Goal: Task Accomplishment & Management: Complete application form

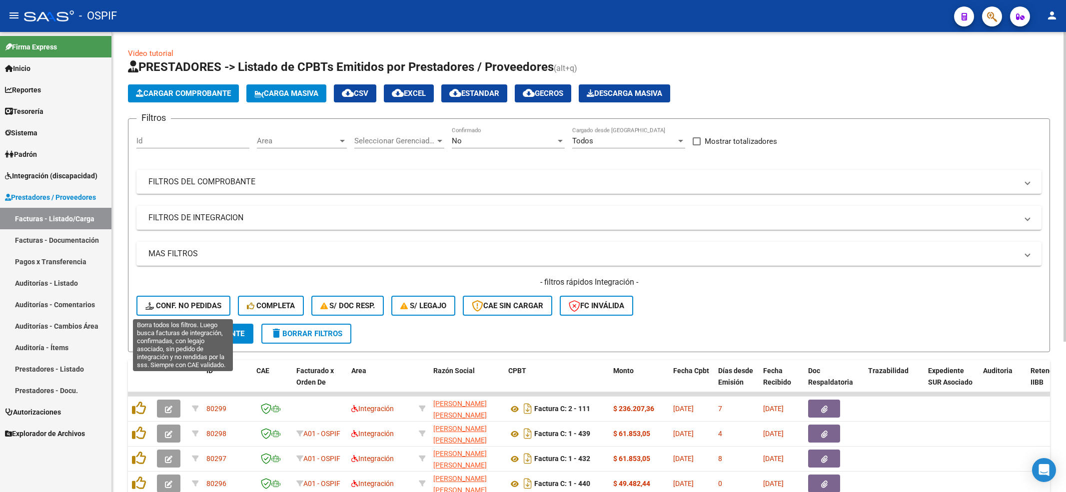
click at [171, 299] on button "Conf. no pedidas" at bounding box center [183, 306] width 94 height 20
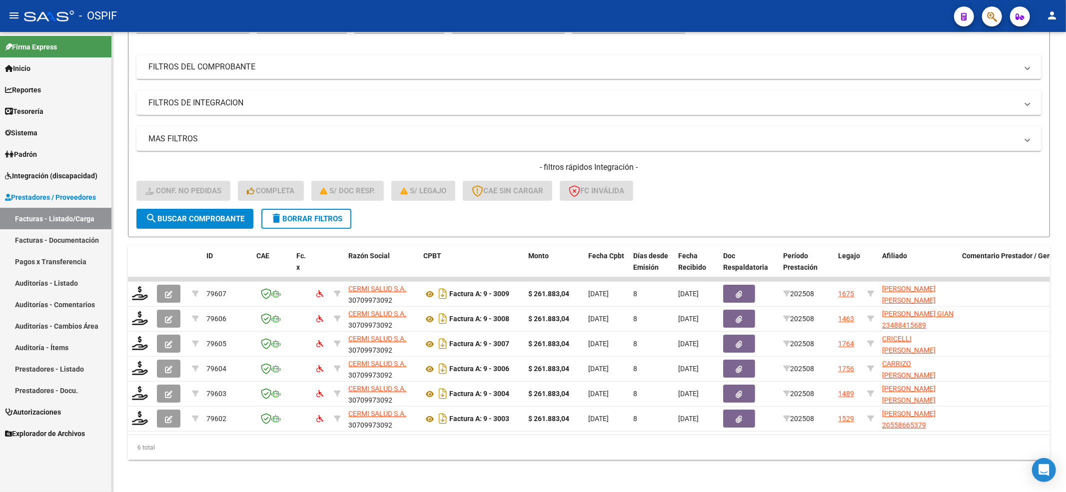
scroll to position [124, 0]
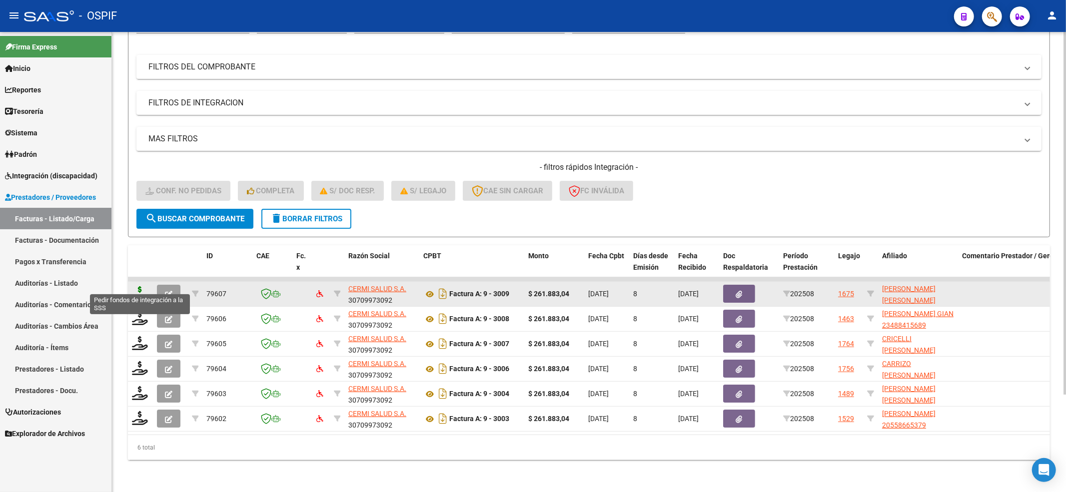
click at [137, 286] on icon at bounding box center [140, 293] width 16 height 14
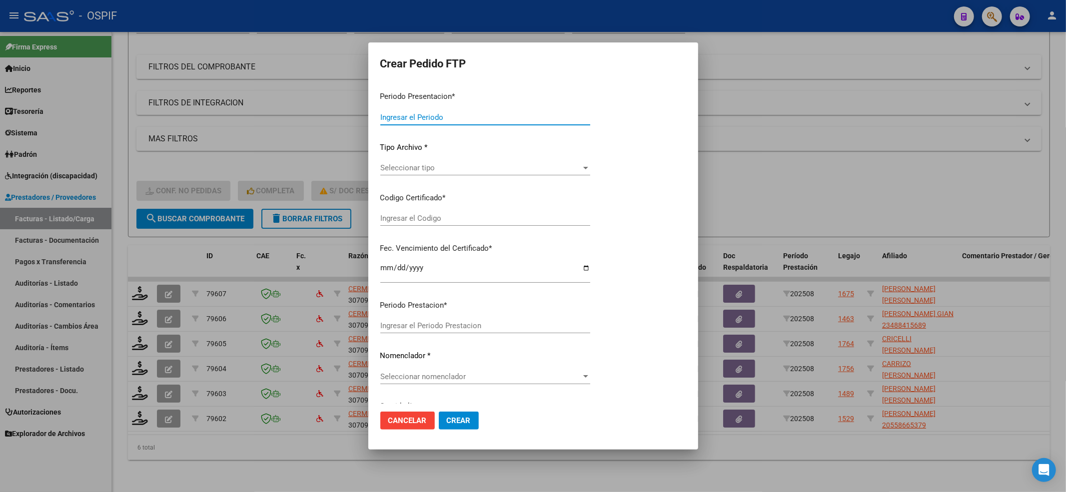
type input "202508"
type input "$ 261.883,04"
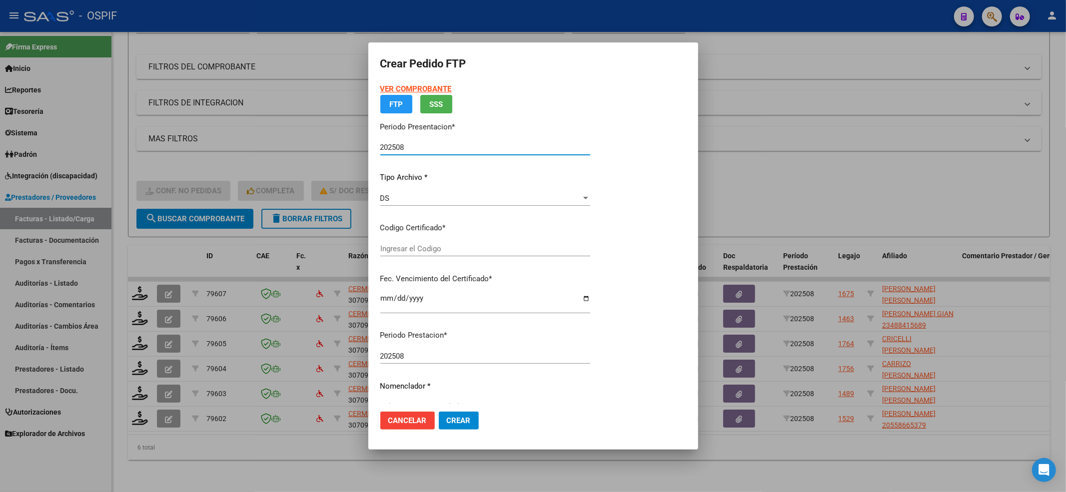
type input "02-00055192273-20191205-20221205-BS-427"
type input "[DATE]"
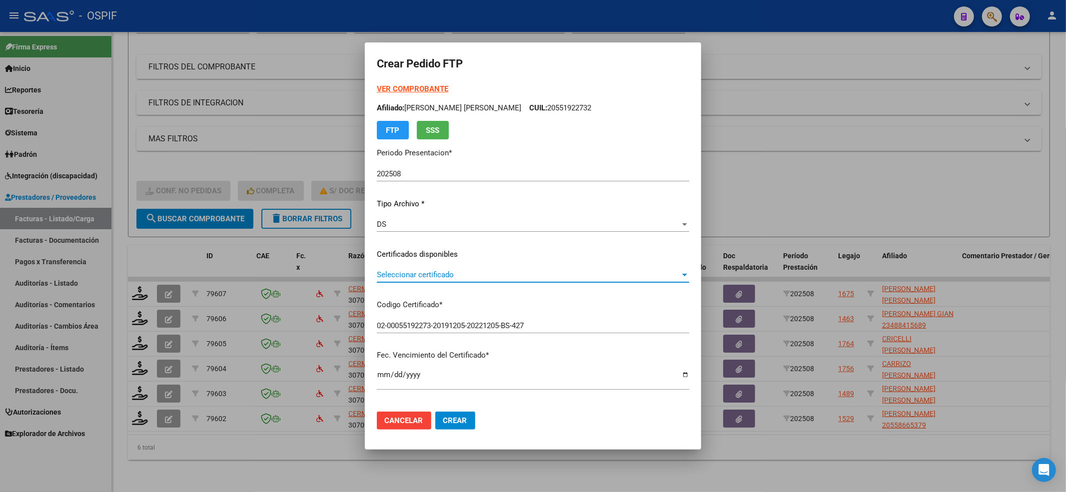
click at [412, 274] on span "Seleccionar certificado" at bounding box center [528, 274] width 303 height 9
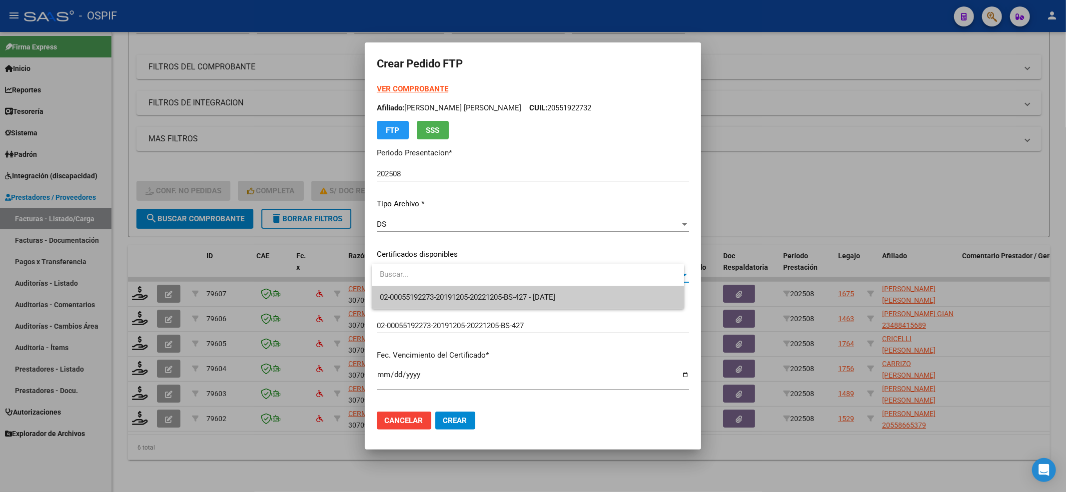
click at [412, 284] on input "dropdown search" at bounding box center [528, 274] width 312 height 22
click at [400, 298] on span "02-00055192273-20191205-20221205-BS-427 - [DATE]" at bounding box center [467, 297] width 175 height 9
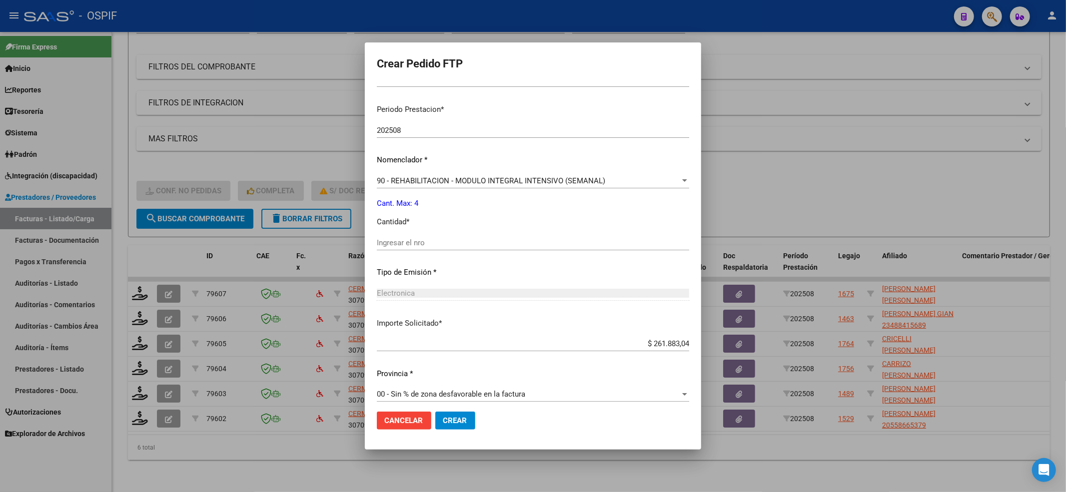
scroll to position [310, 0]
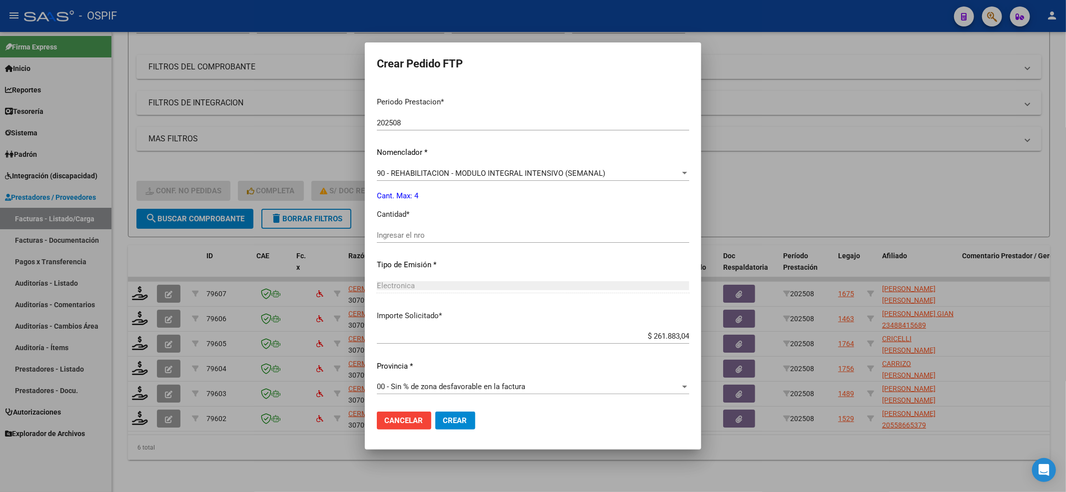
click at [404, 236] on input "Ingresar el nro" at bounding box center [533, 235] width 312 height 9
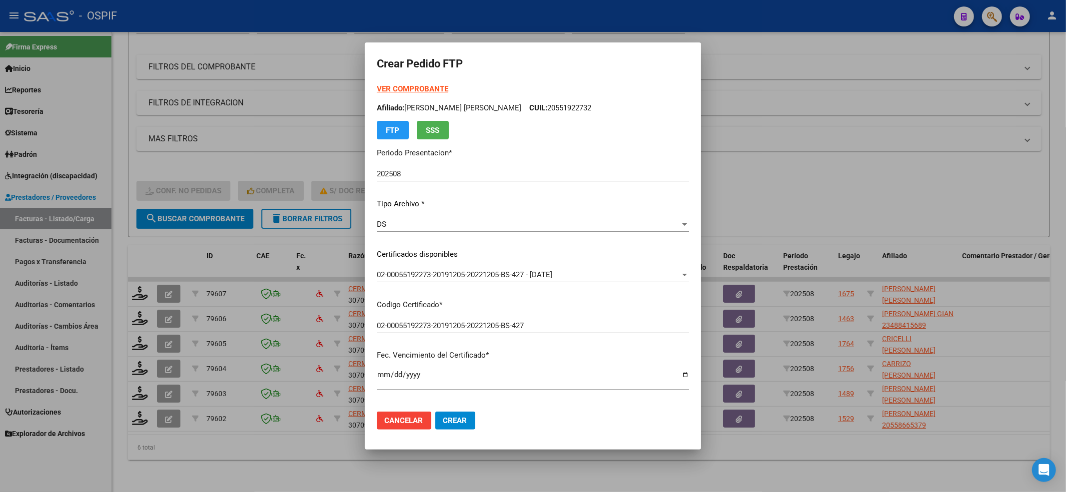
type input "4"
drag, startPoint x: 564, startPoint y: 106, endPoint x: 529, endPoint y: 110, distance: 35.7
click at [529, 110] on div "VER COMPROBANTE ARCA [PERSON_NAME] Afiliado: [PERSON_NAME] [PERSON_NAME]: 20551…" at bounding box center [533, 111] width 312 height 56
drag, startPoint x: 528, startPoint y: 111, endPoint x: 579, endPoint y: 120, distance: 52.8
click at [516, 120] on div "VER COMPROBANTE ARCA [PERSON_NAME] Afiliado: [PERSON_NAME] [PERSON_NAME]: 20551…" at bounding box center [533, 111] width 312 height 56
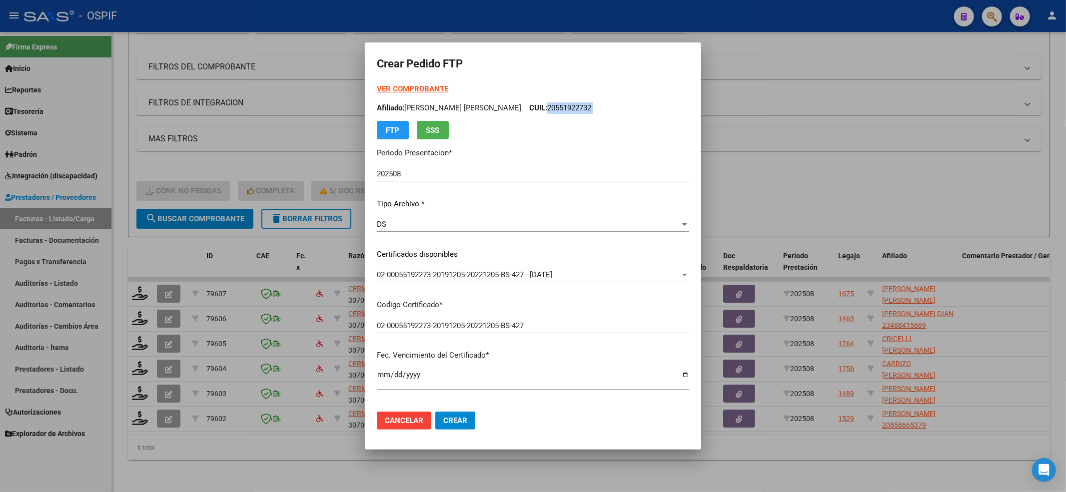
drag, startPoint x: 595, startPoint y: 120, endPoint x: 532, endPoint y: 111, distance: 64.1
click at [532, 110] on div "VER COMPROBANTE ARCA [PERSON_NAME] Afiliado: [PERSON_NAME] [PERSON_NAME]: 20551…" at bounding box center [533, 111] width 312 height 56
copy div "20551922732 FTP SSS"
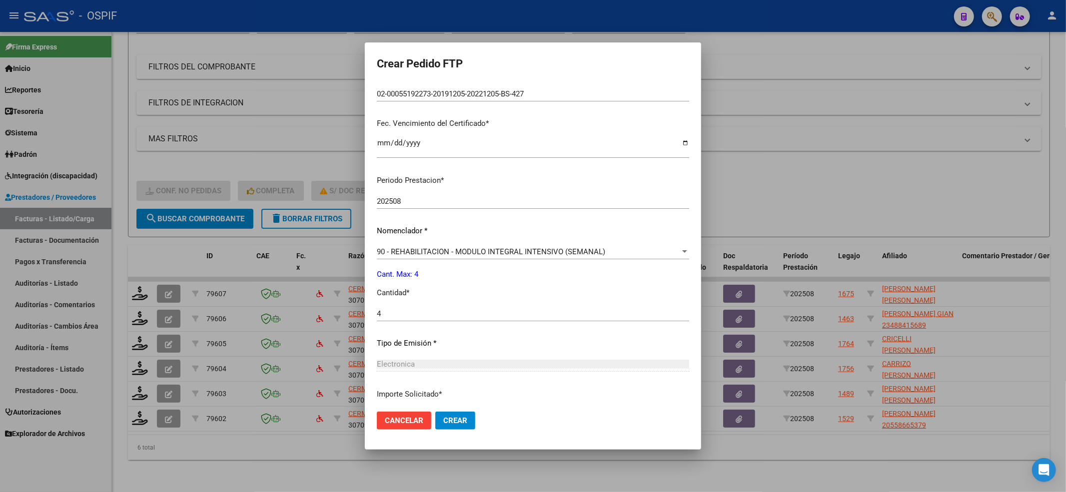
scroll to position [310, 0]
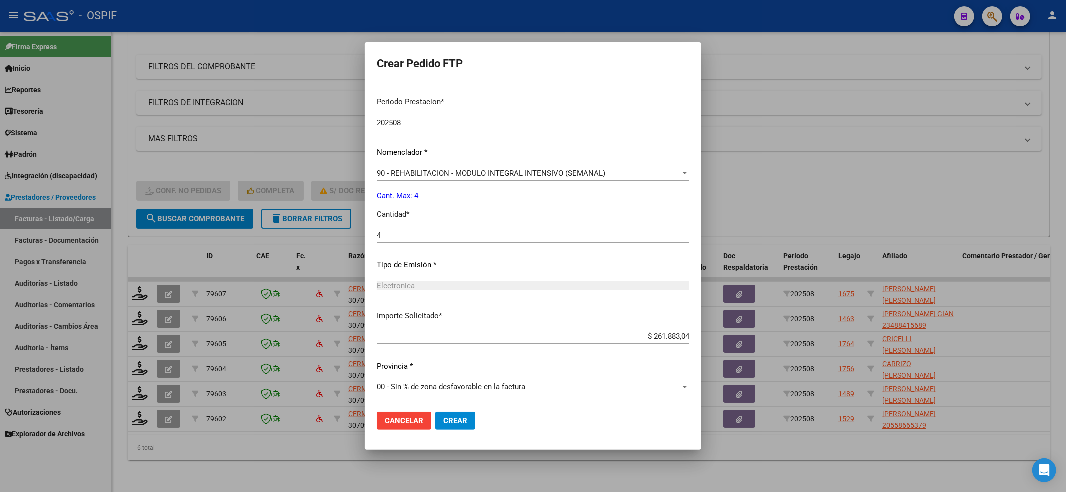
click at [398, 170] on span "90 - REHABILITACION - MODULO INTEGRAL INTENSIVO (SEMANAL)" at bounding box center [491, 173] width 228 height 9
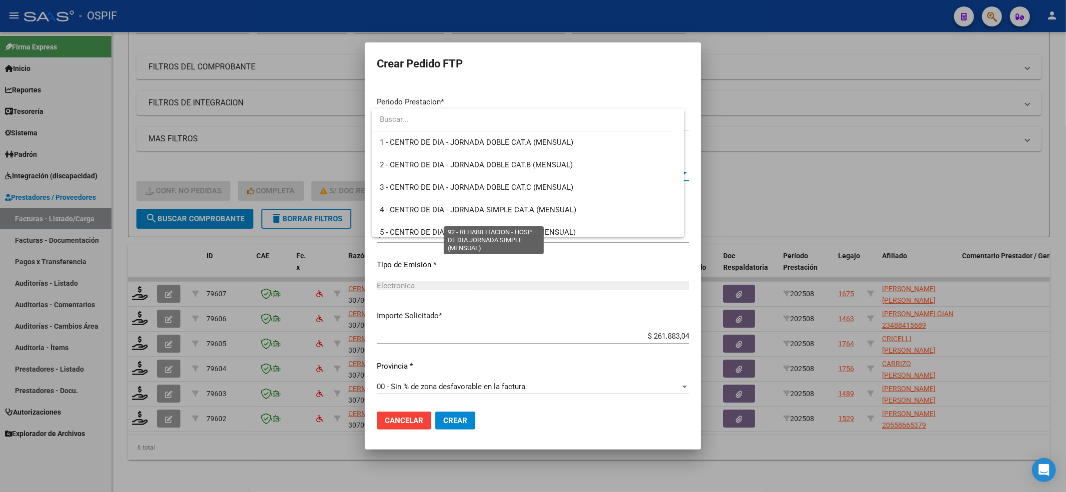
scroll to position [1970, 0]
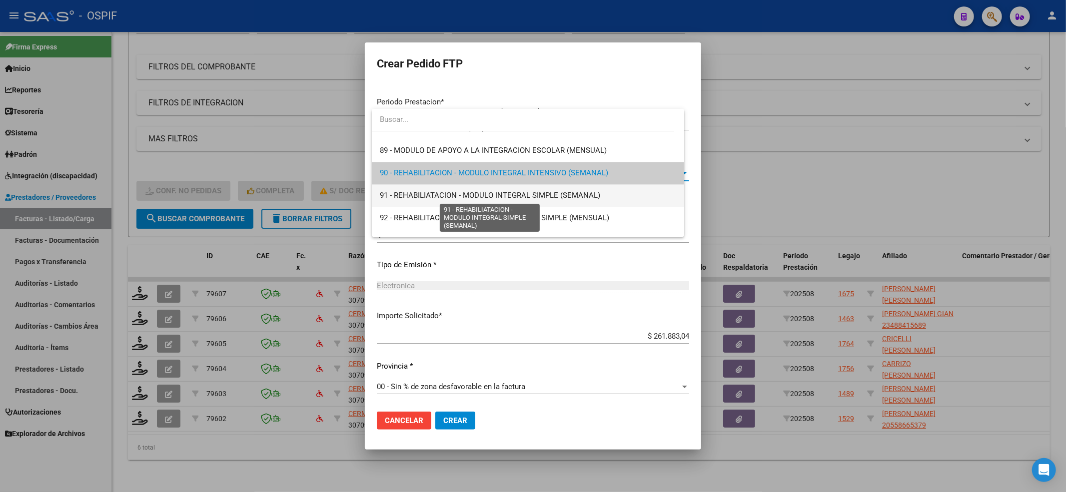
click at [392, 194] on span "91 - REHABILIATACION - MODULO INTEGRAL SIMPLE (SEMANAL)" at bounding box center [490, 195] width 220 height 9
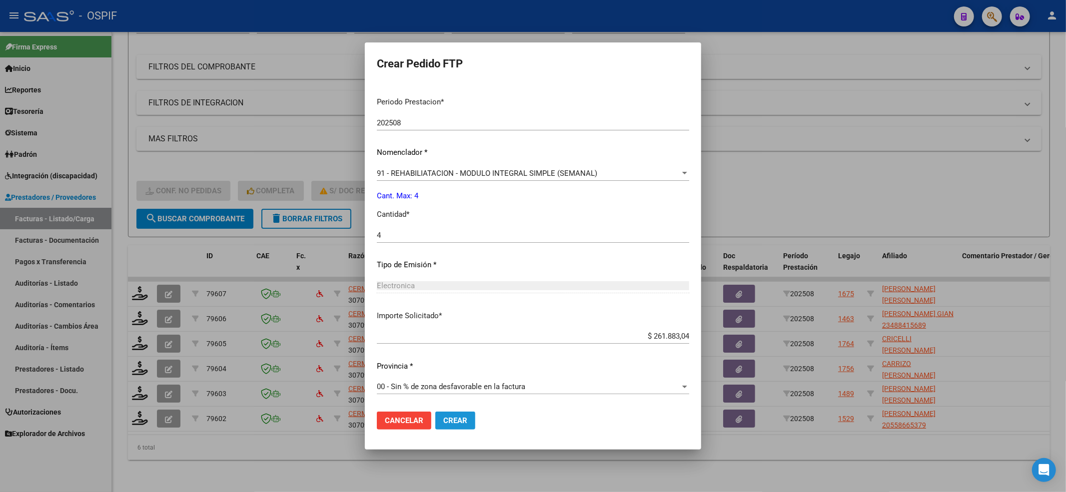
click at [452, 426] on button "Crear" at bounding box center [455, 421] width 40 height 18
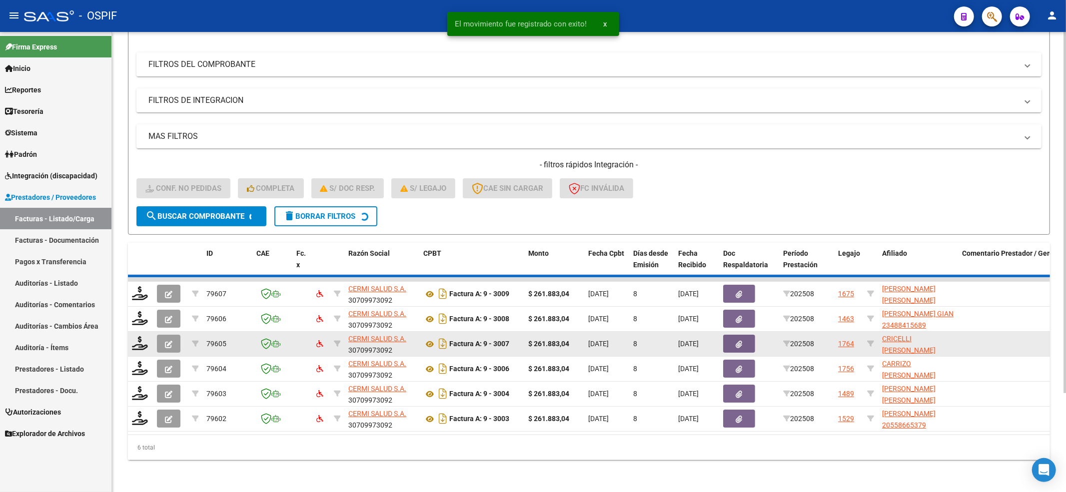
scroll to position [99, 0]
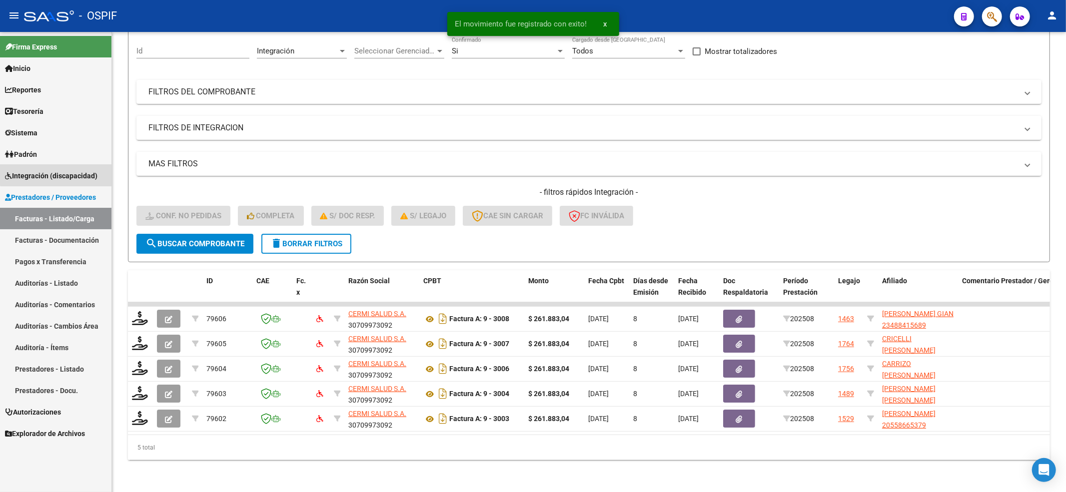
click at [71, 169] on link "Integración (discapacidad)" at bounding box center [55, 175] width 111 height 21
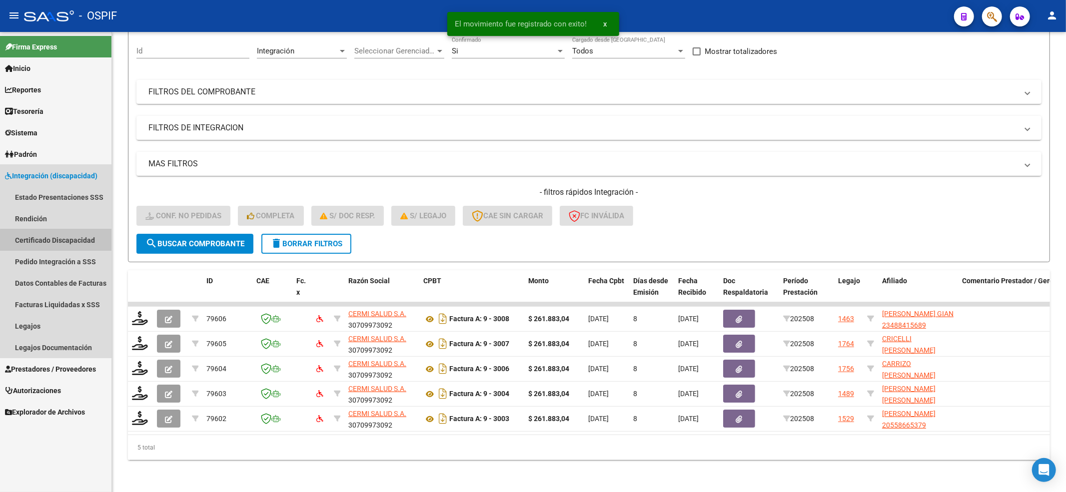
click at [60, 242] on link "Certificado Discapacidad" at bounding box center [55, 239] width 111 height 21
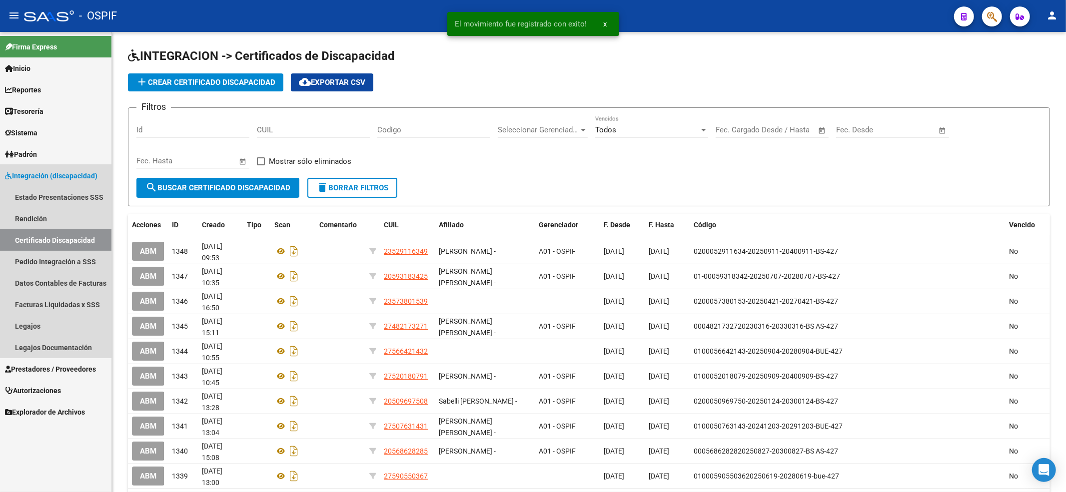
click at [40, 176] on span "Integración (discapacidad)" at bounding box center [51, 175] width 92 height 11
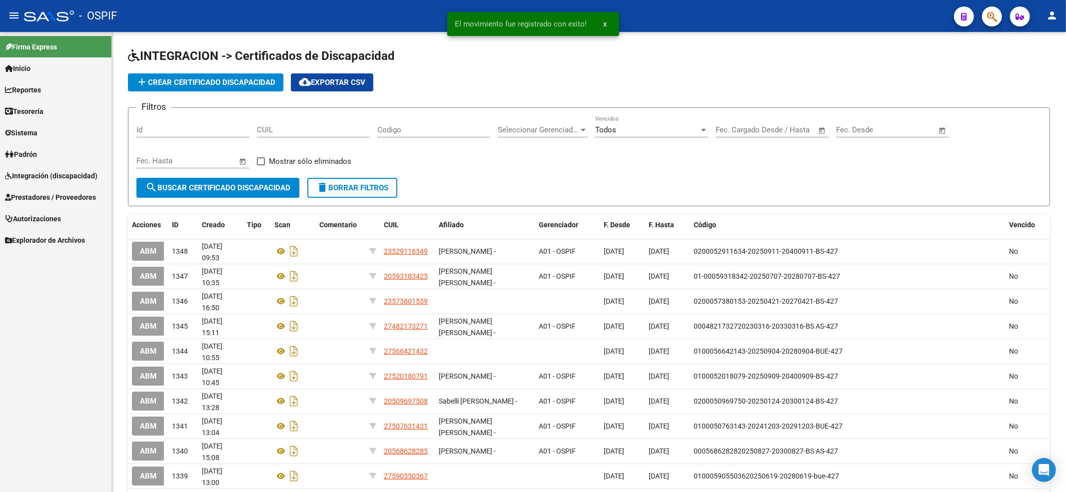
click at [41, 172] on span "Integración (discapacidad)" at bounding box center [51, 175] width 92 height 11
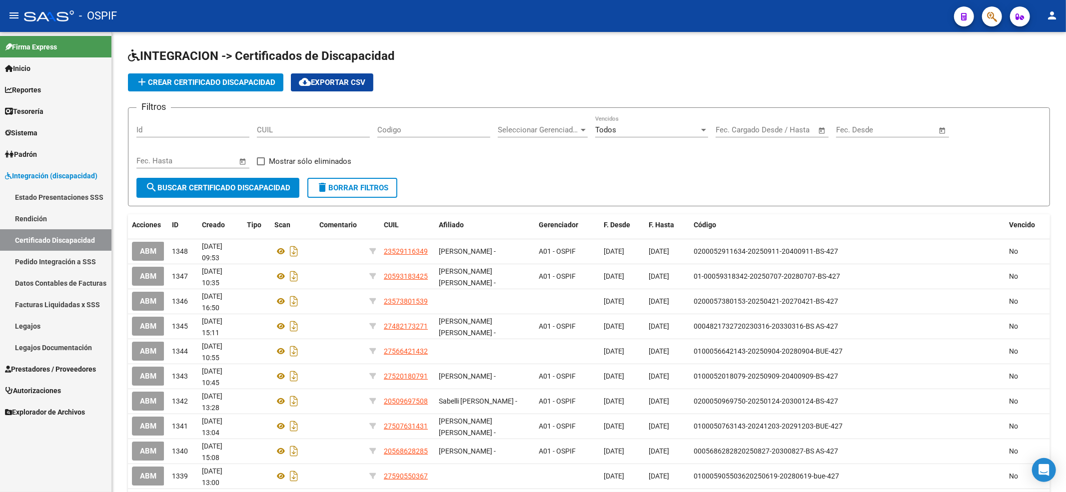
click at [44, 318] on link "Legajos" at bounding box center [55, 325] width 111 height 21
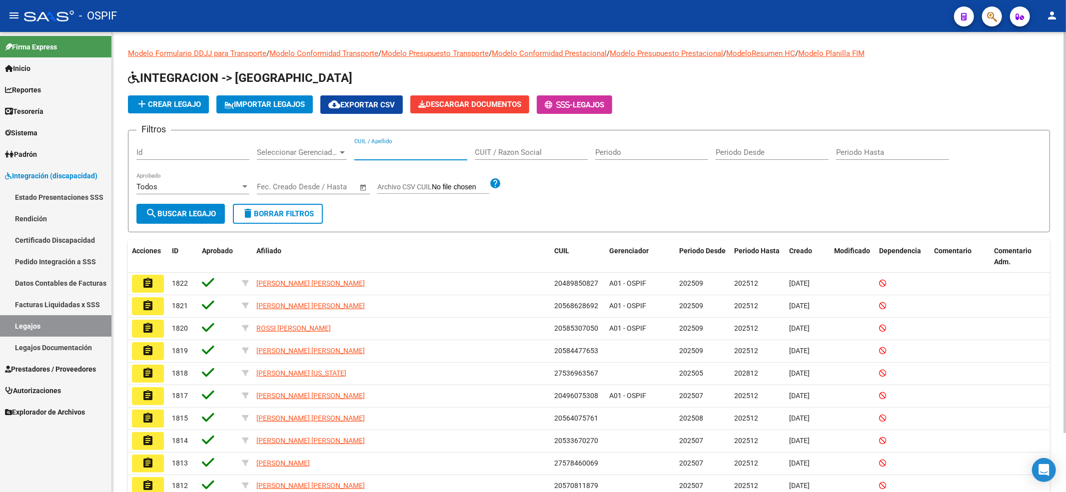
click at [408, 148] on input "CUIL / Apellido" at bounding box center [410, 152] width 113 height 9
paste input "20551922732"
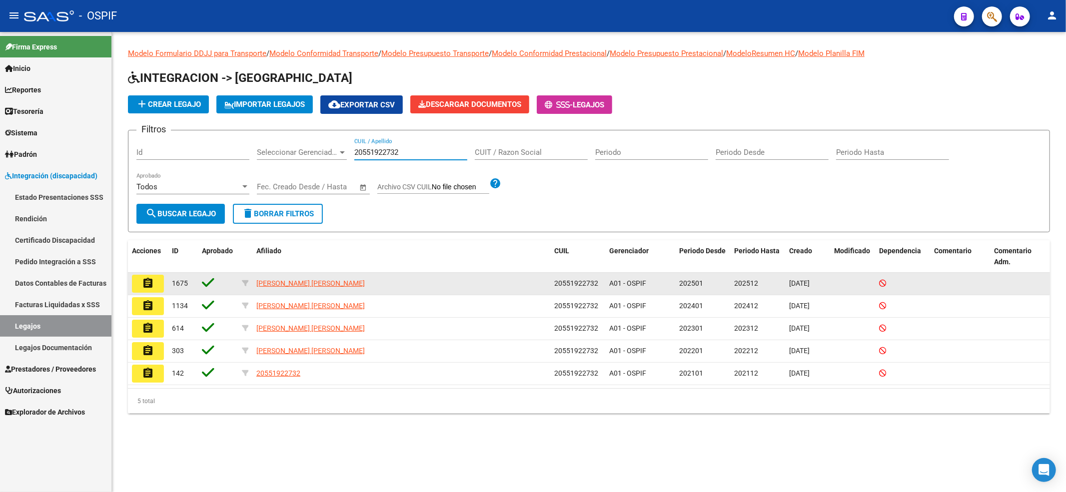
type input "20551922732"
click at [160, 280] on button "assignment" at bounding box center [148, 284] width 32 height 18
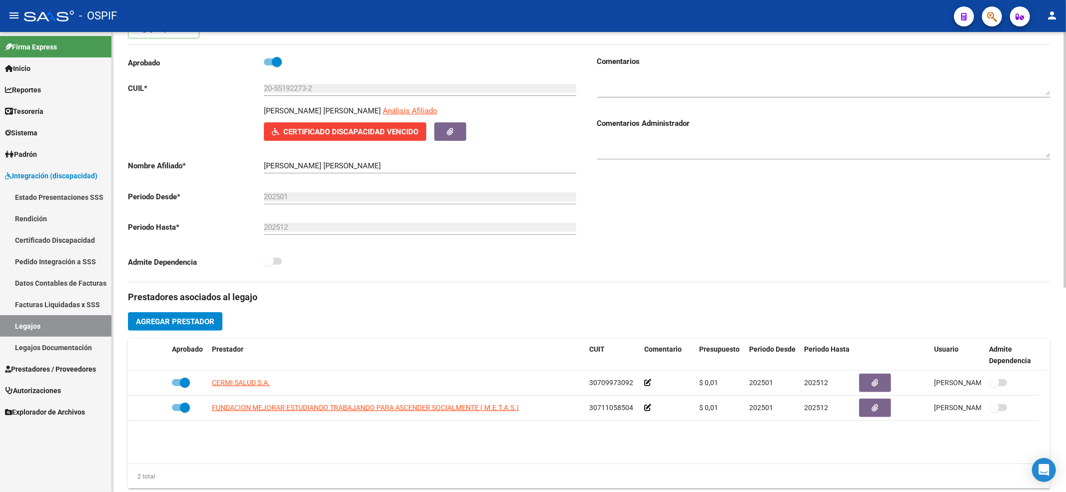
scroll to position [133, 0]
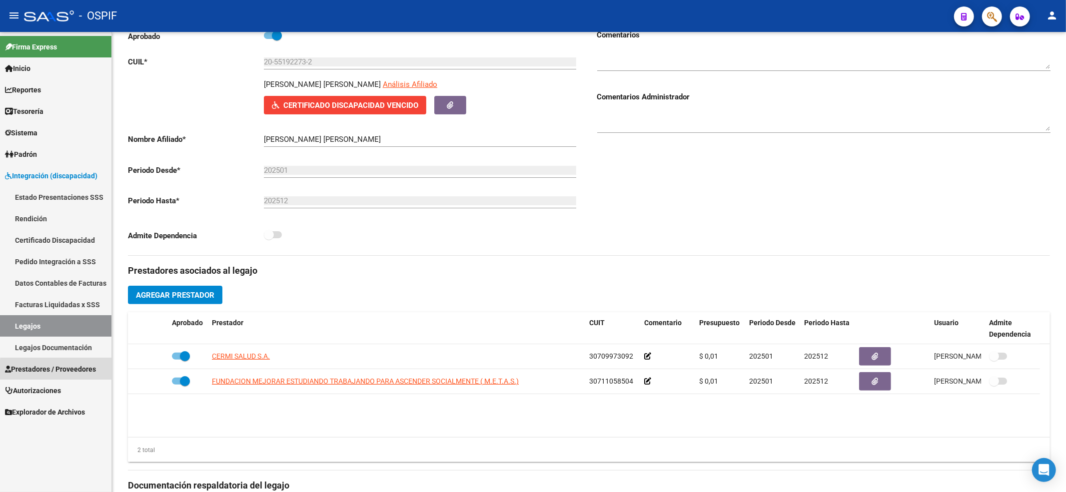
click at [66, 370] on span "Prestadores / Proveedores" at bounding box center [50, 369] width 91 height 11
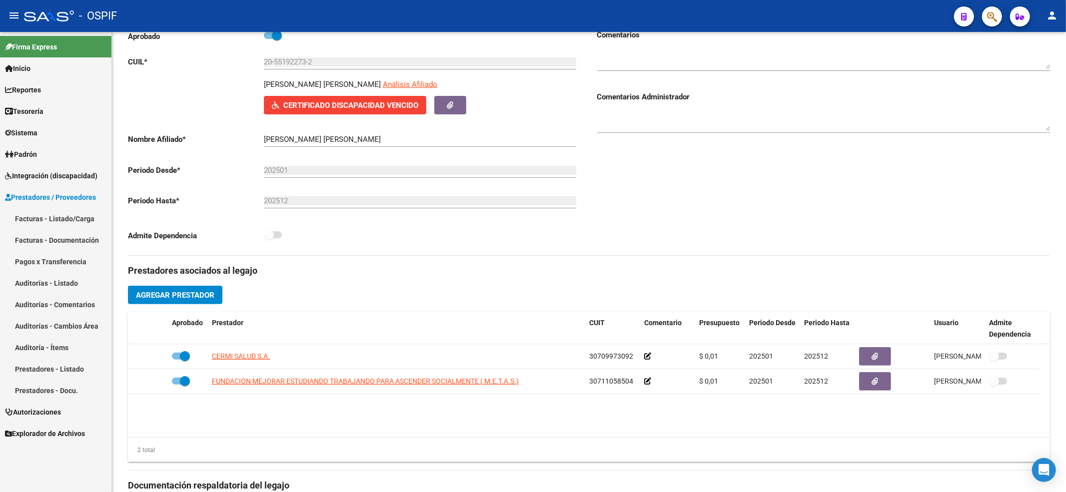
drag, startPoint x: 50, startPoint y: 177, endPoint x: 47, endPoint y: 200, distance: 23.2
click at [49, 177] on span "Integración (discapacidad)" at bounding box center [51, 175] width 92 height 11
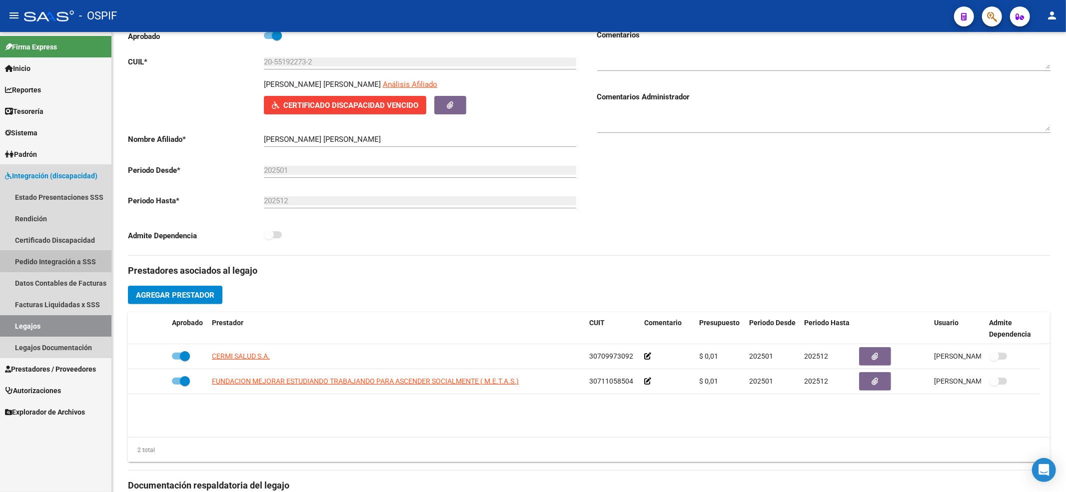
click at [49, 252] on link "Pedido Integración a SSS" at bounding box center [55, 261] width 111 height 21
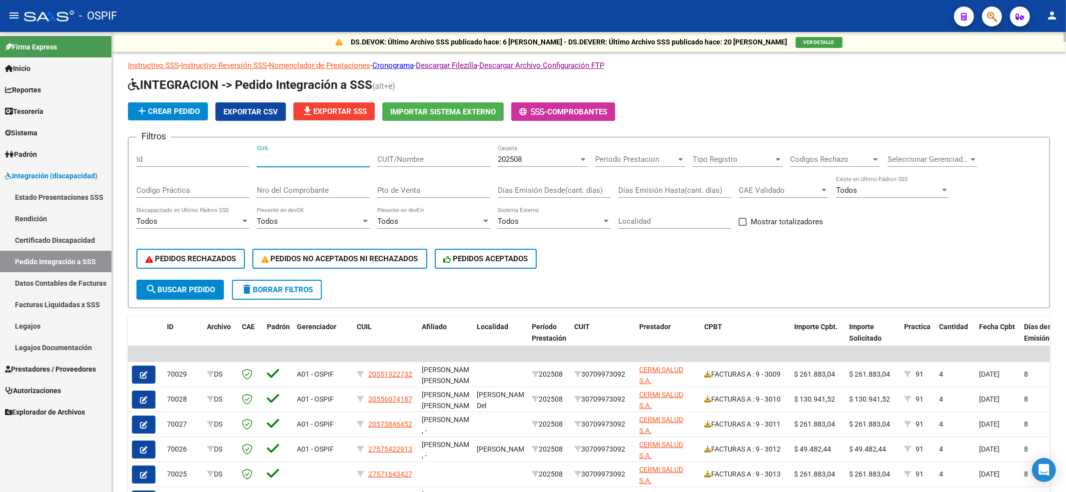
click at [322, 156] on input "CUIL" at bounding box center [313, 159] width 113 height 9
paste input "20551922732"
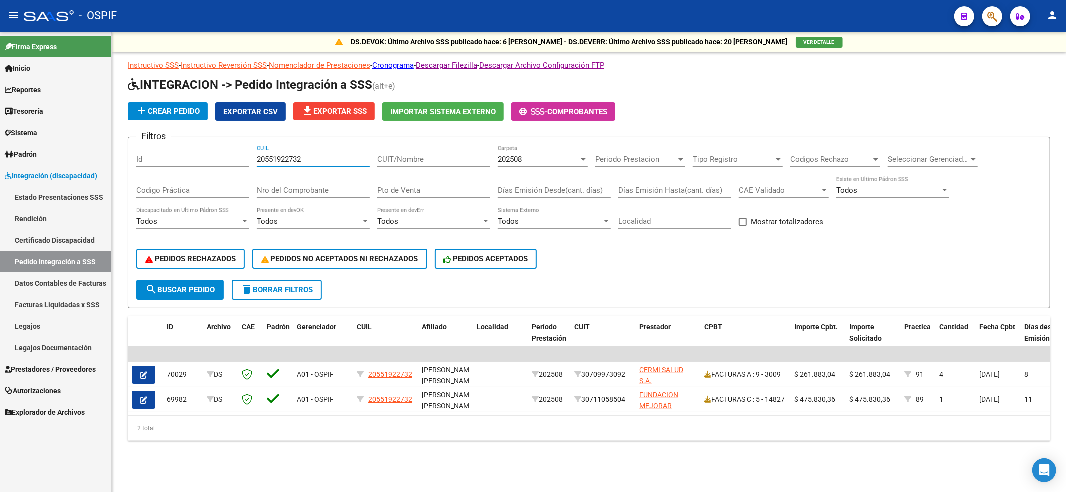
type input "20551922732"
click at [80, 376] on link "Prestadores / Proveedores" at bounding box center [55, 368] width 111 height 21
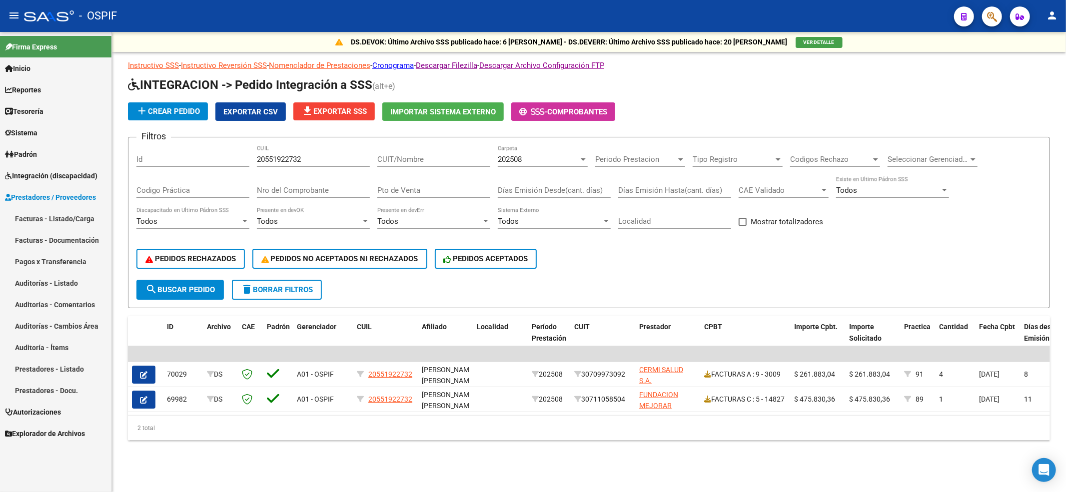
click at [44, 208] on link "Facturas - Listado/Carga" at bounding box center [55, 218] width 111 height 21
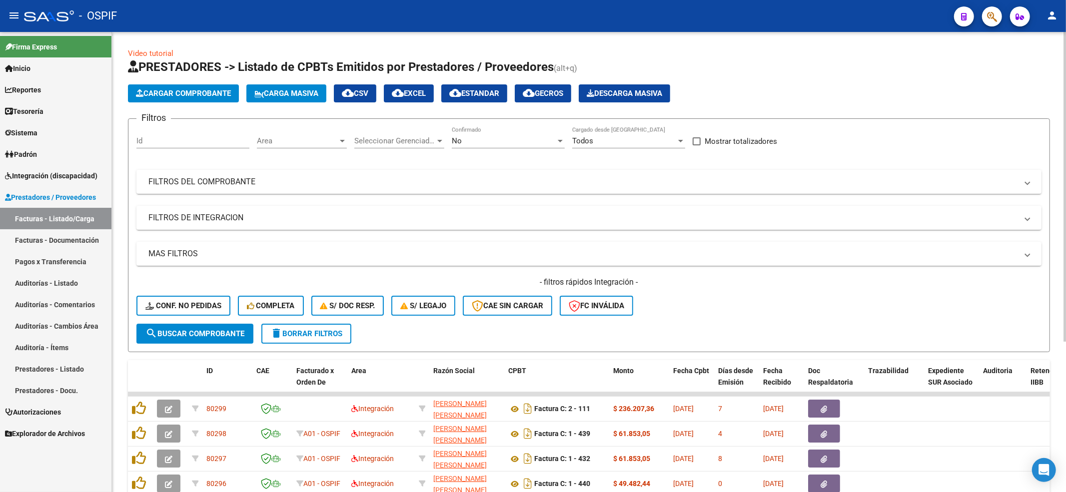
drag, startPoint x: 131, startPoint y: 308, endPoint x: 136, endPoint y: 306, distance: 5.2
click at [136, 306] on form "Filtros Id Area Area Seleccionar Gerenciador Seleccionar Gerenciador No Confirm…" at bounding box center [589, 235] width 922 height 234
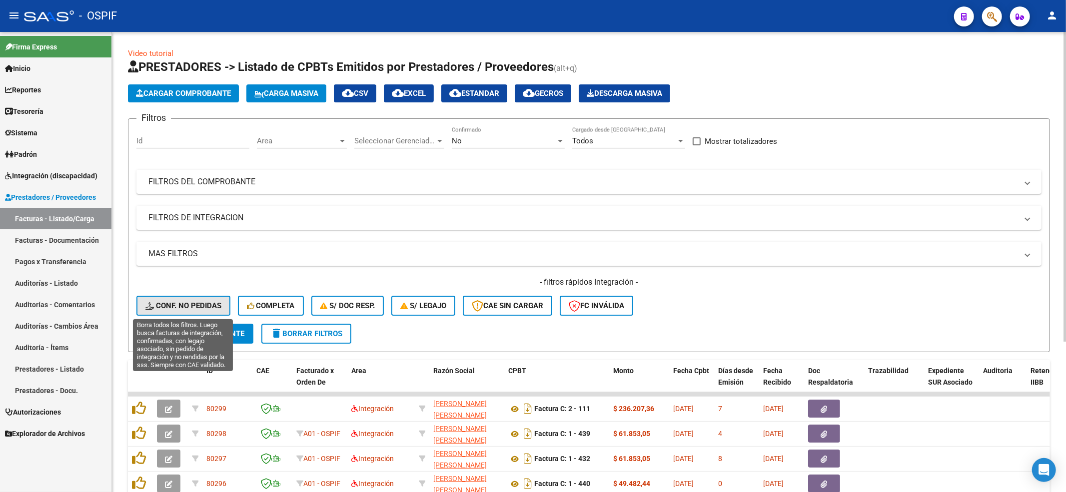
click at [225, 304] on button "Conf. no pedidas" at bounding box center [183, 306] width 94 height 20
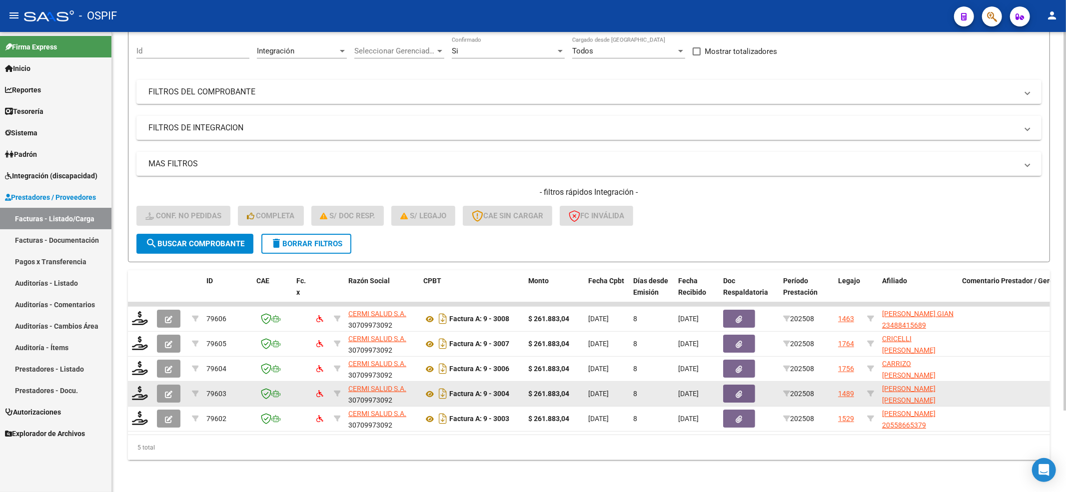
scroll to position [99, 0]
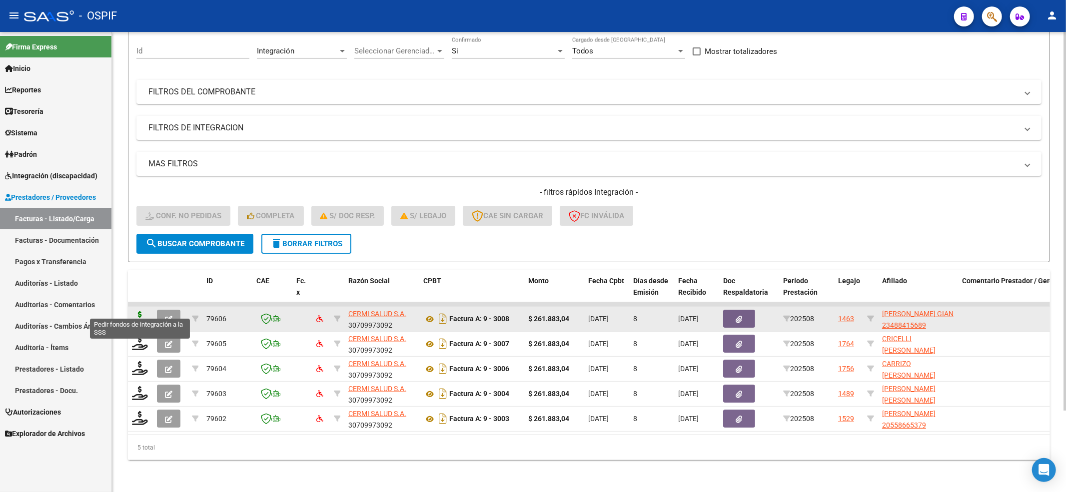
click at [140, 311] on icon at bounding box center [140, 318] width 16 height 14
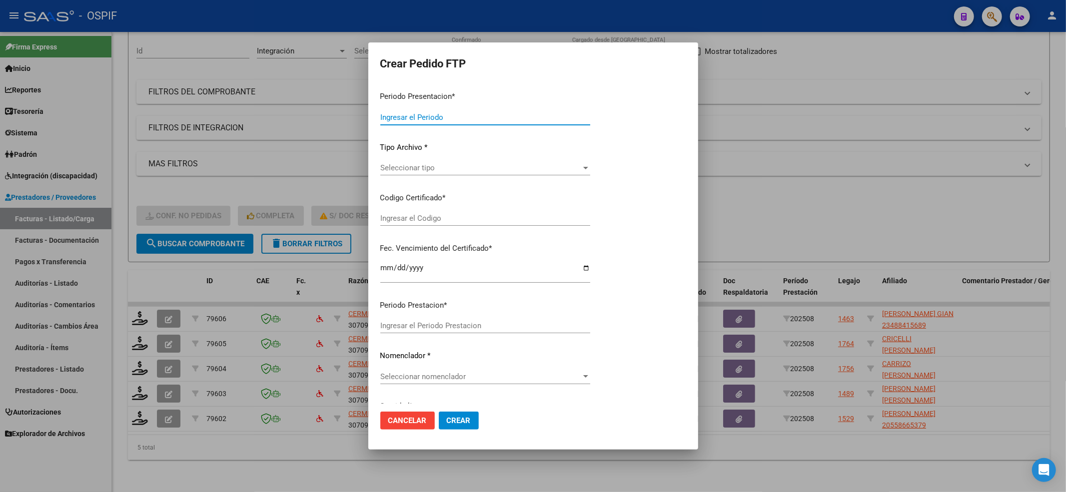
type input "202508"
type input "$ 261.883,04"
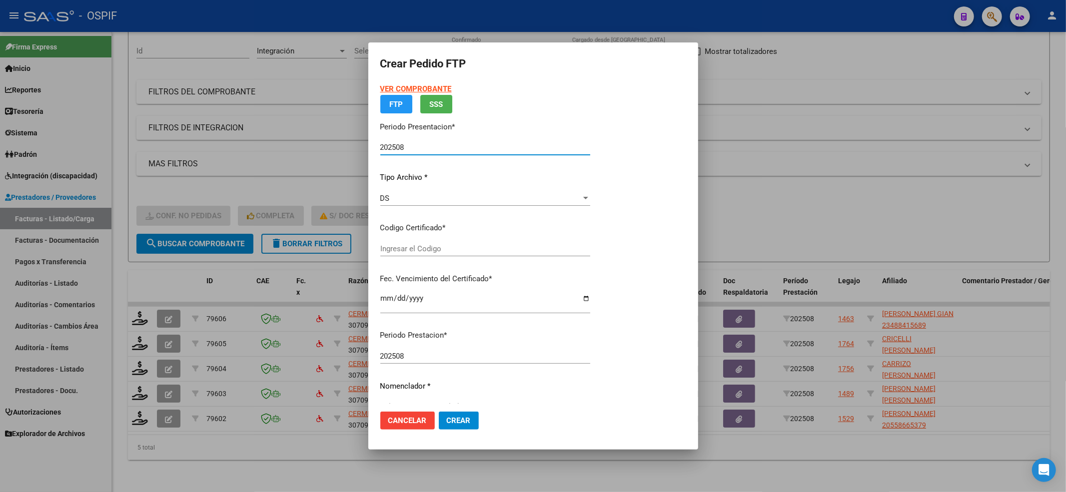
type input "02-00048841568-20210915-20260915-BS-427"
type input "[DATE]"
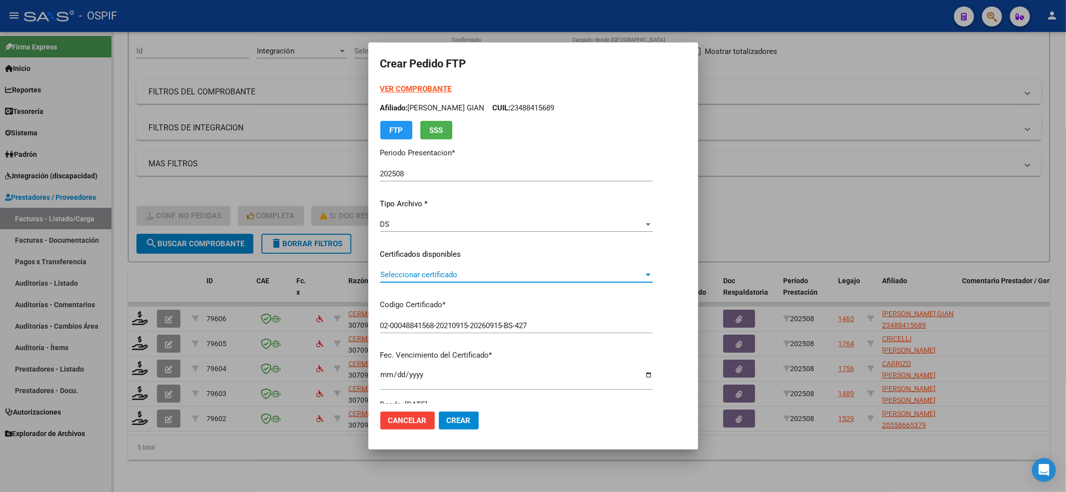
click at [420, 273] on span "Seleccionar certificado" at bounding box center [511, 274] width 263 height 9
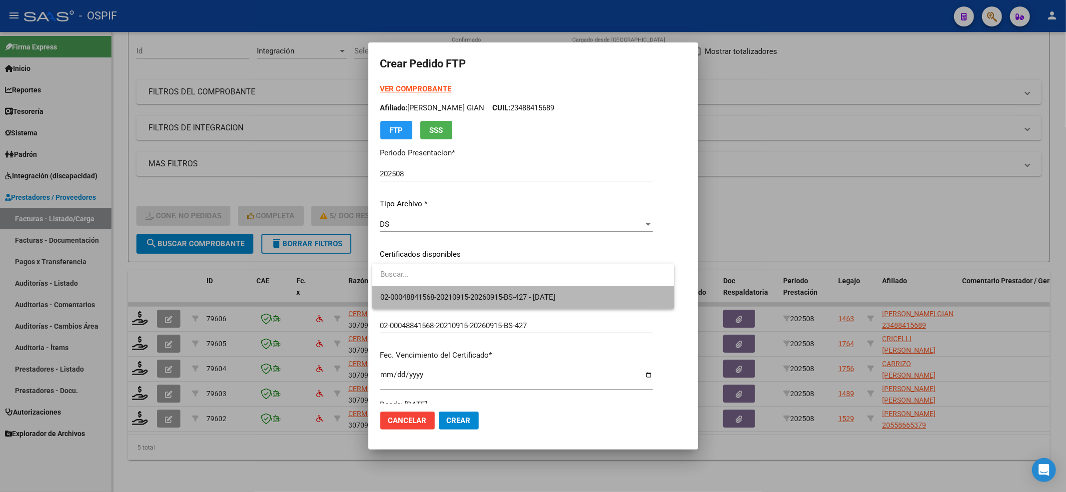
click at [405, 287] on span "02-00048841568-20210915-20260915-BS-427 - [DATE]" at bounding box center [523, 297] width 286 height 22
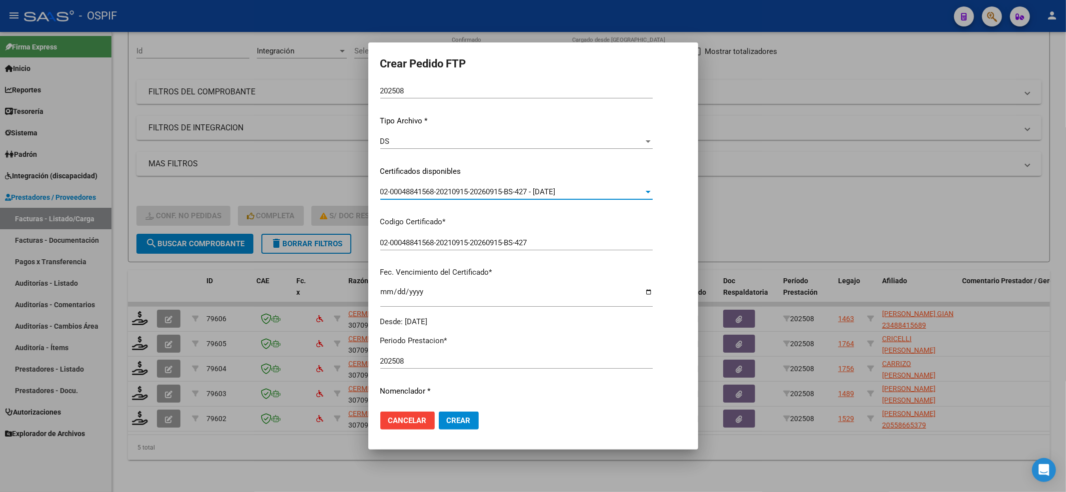
scroll to position [200, 0]
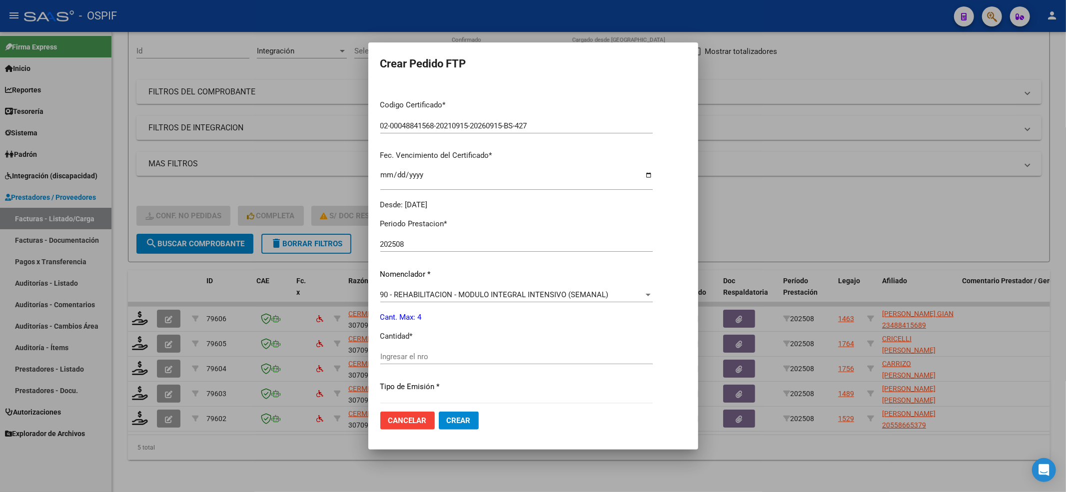
click at [410, 354] on input "Ingresar el nro" at bounding box center [516, 356] width 272 height 9
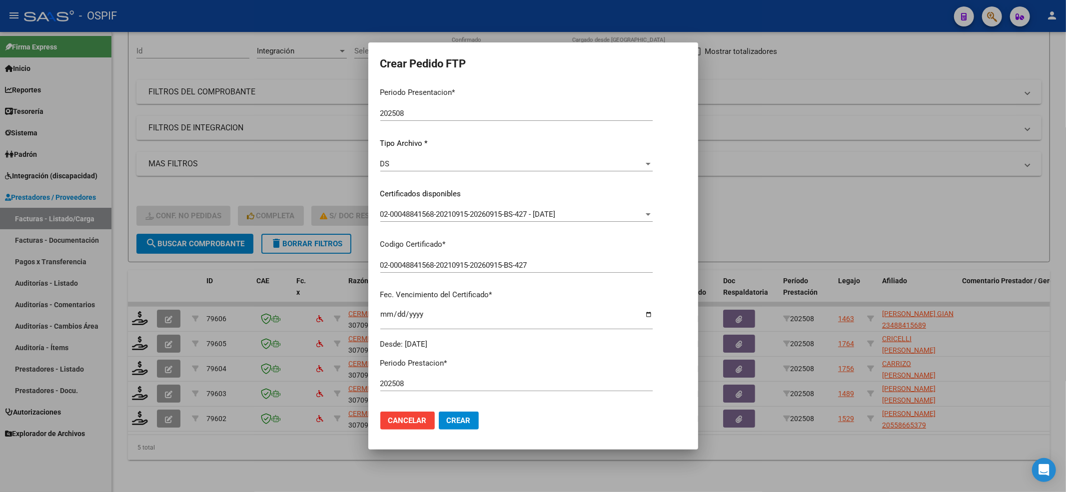
scroll to position [0, 0]
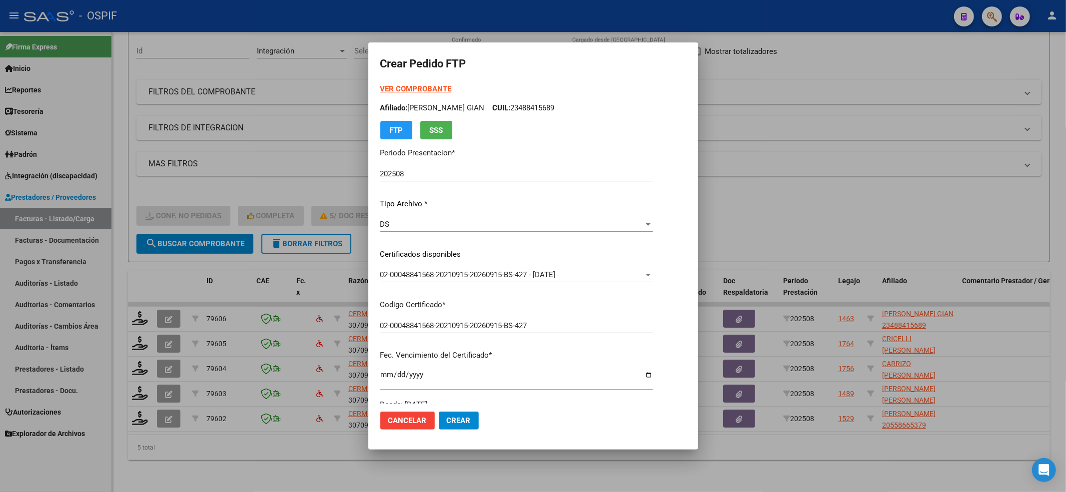
type input "4"
drag, startPoint x: 598, startPoint y: 108, endPoint x: 522, endPoint y: 105, distance: 76.0
click at [522, 105] on p "Afiliado: [PERSON_NAME] GIAN CUIL: 23488415689" at bounding box center [516, 107] width 272 height 11
copy p "23488415689"
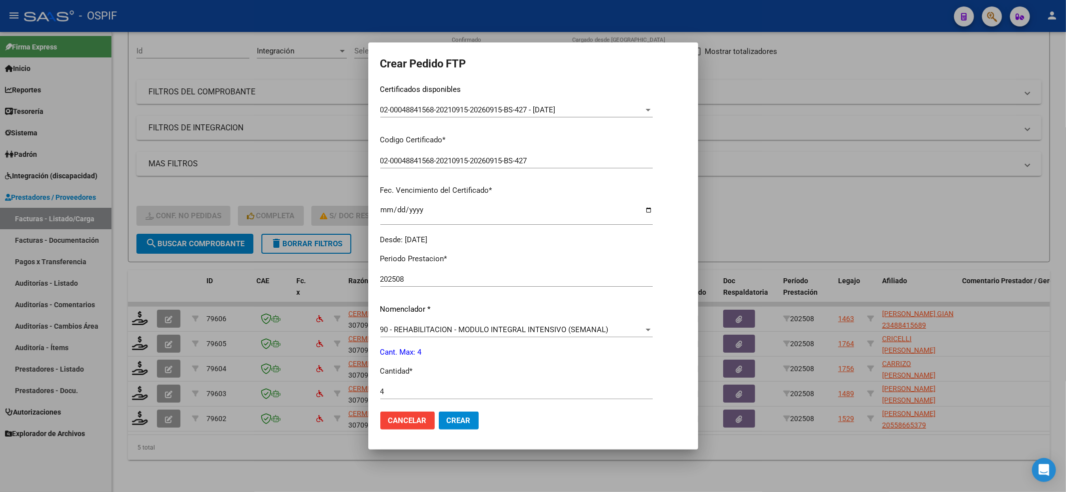
scroll to position [322, 0]
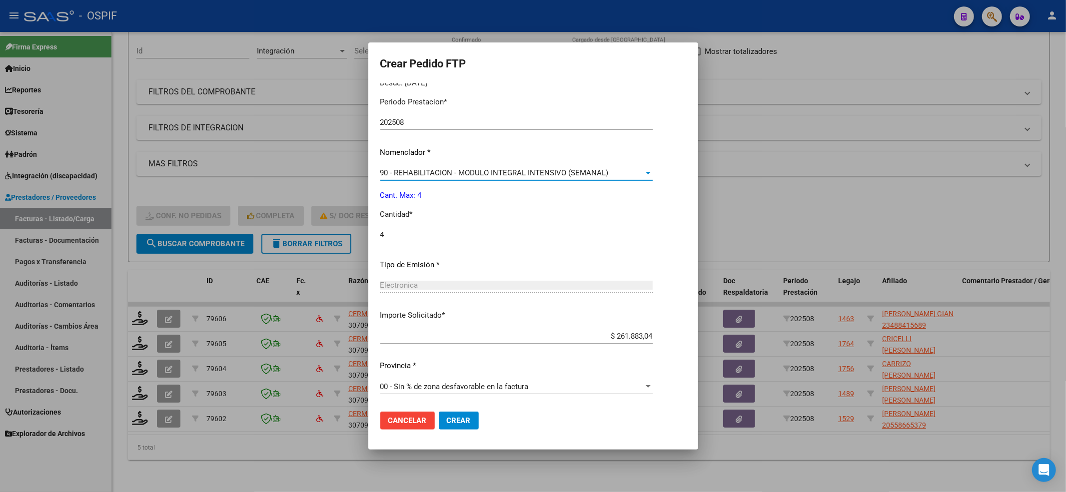
click at [428, 171] on span "90 - REHABILITACION - MODULO INTEGRAL INTENSIVO (SEMANAL)" at bounding box center [494, 172] width 228 height 9
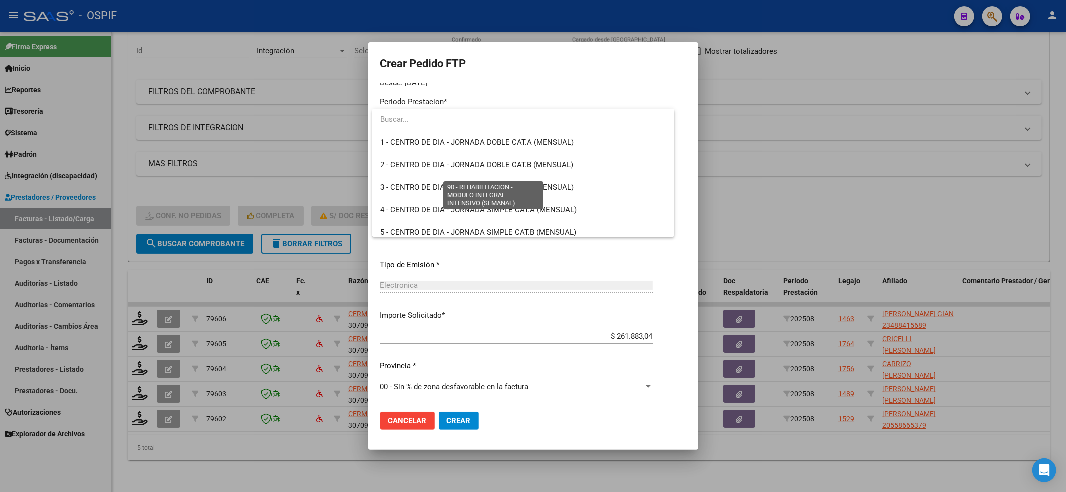
scroll to position [1970, 0]
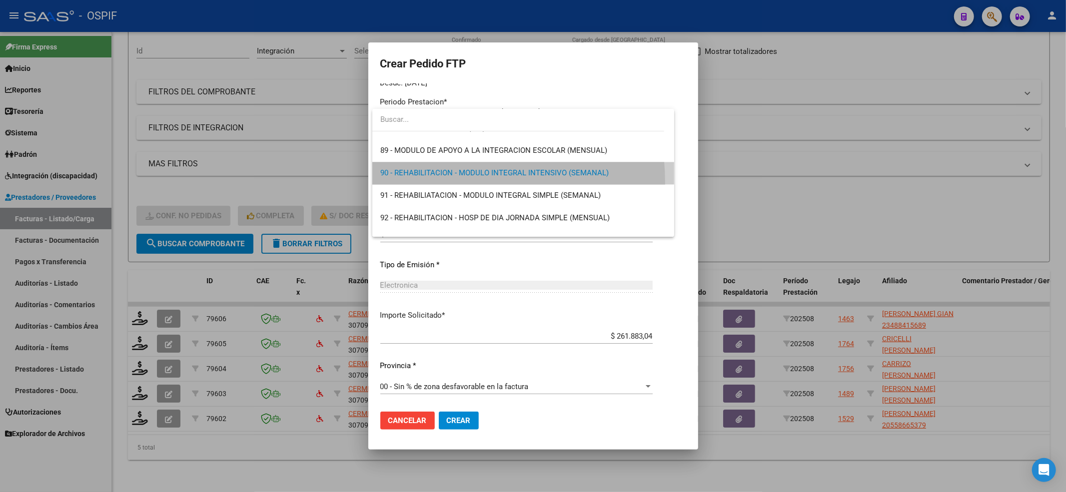
click at [420, 183] on span "90 - REHABILITACION - MODULO INTEGRAL INTENSIVO (SEMANAL)" at bounding box center [523, 173] width 286 height 22
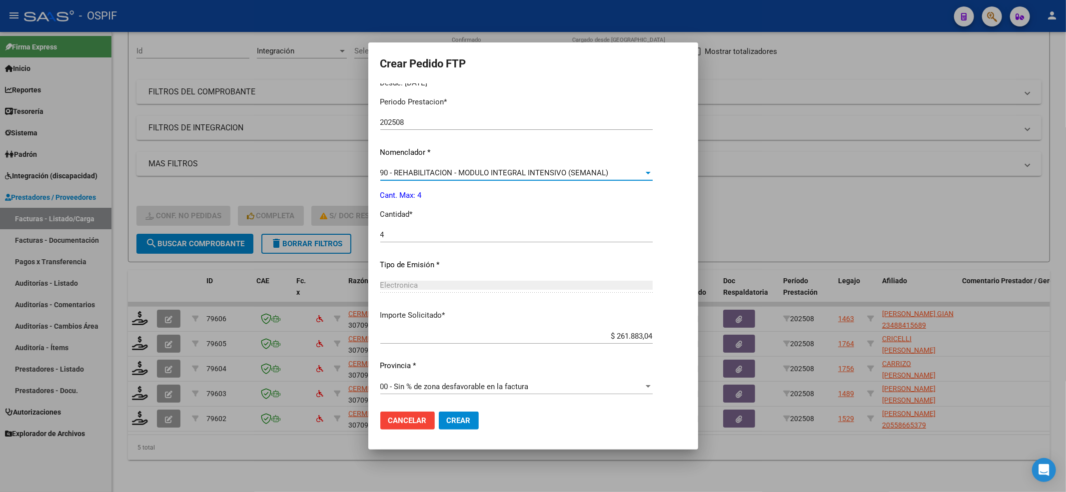
click at [416, 176] on span "90 - REHABILITACION - MODULO INTEGRAL INTENSIVO (SEMANAL)" at bounding box center [494, 172] width 228 height 9
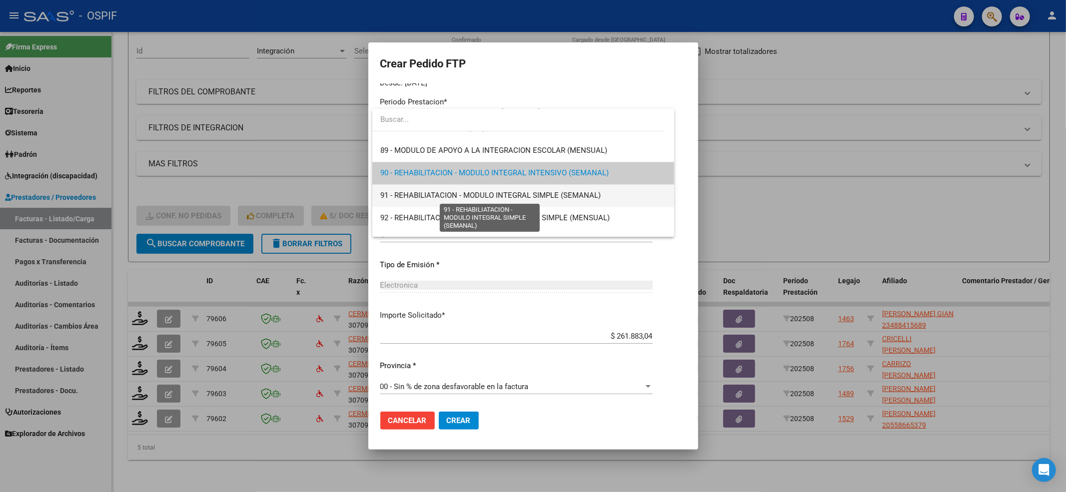
click at [404, 196] on span "91 - REHABILIATACION - MODULO INTEGRAL SIMPLE (SEMANAL)" at bounding box center [490, 195] width 220 height 9
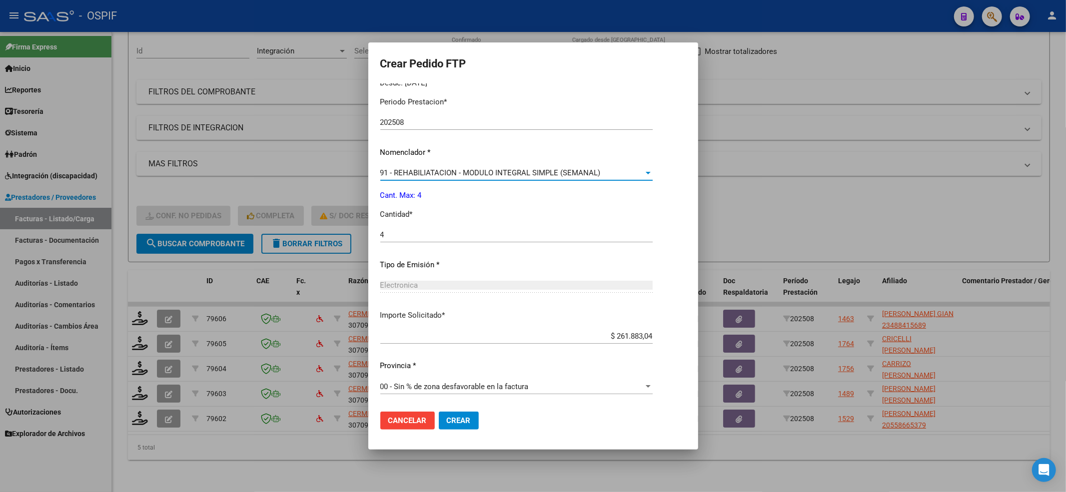
click at [451, 420] on span "Crear" at bounding box center [459, 420] width 24 height 9
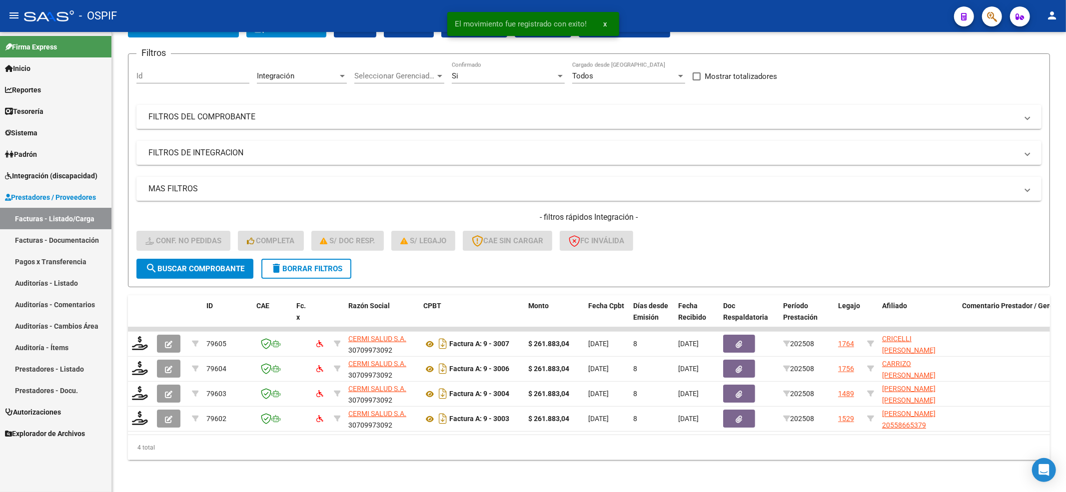
scroll to position [74, 0]
click at [59, 180] on span "Integración (discapacidad)" at bounding box center [51, 175] width 92 height 11
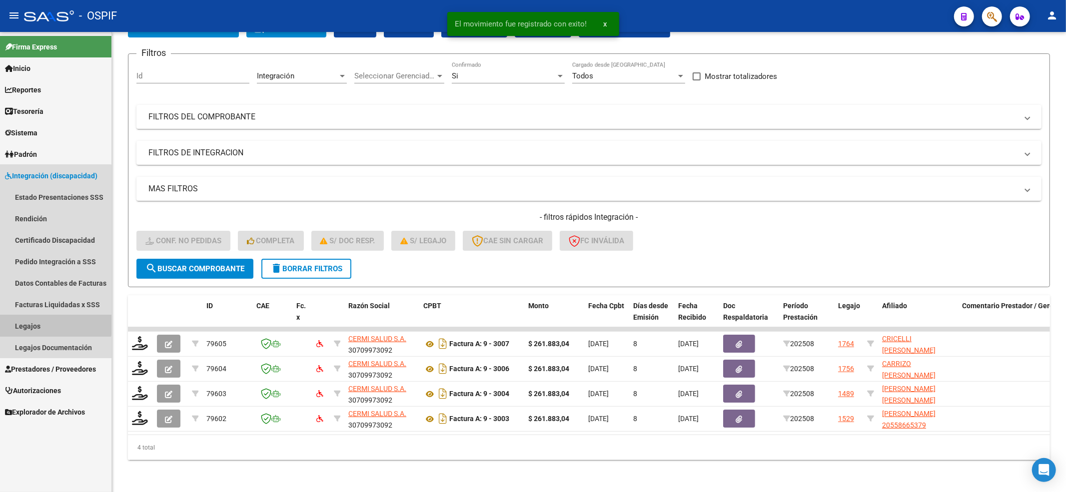
click at [24, 319] on link "Legajos" at bounding box center [55, 325] width 111 height 21
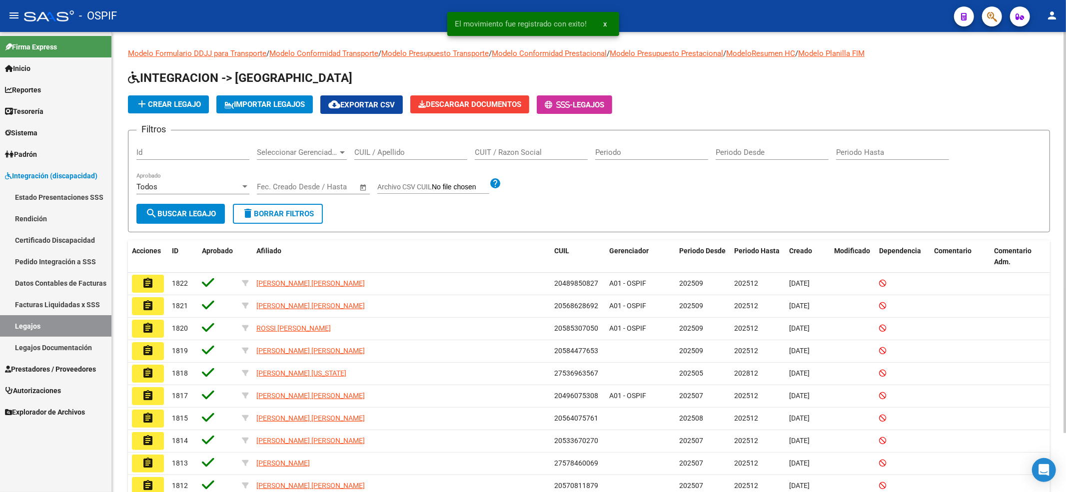
click at [382, 160] on div "CUIL / Apellido" at bounding box center [410, 148] width 113 height 21
paste input "23488415689"
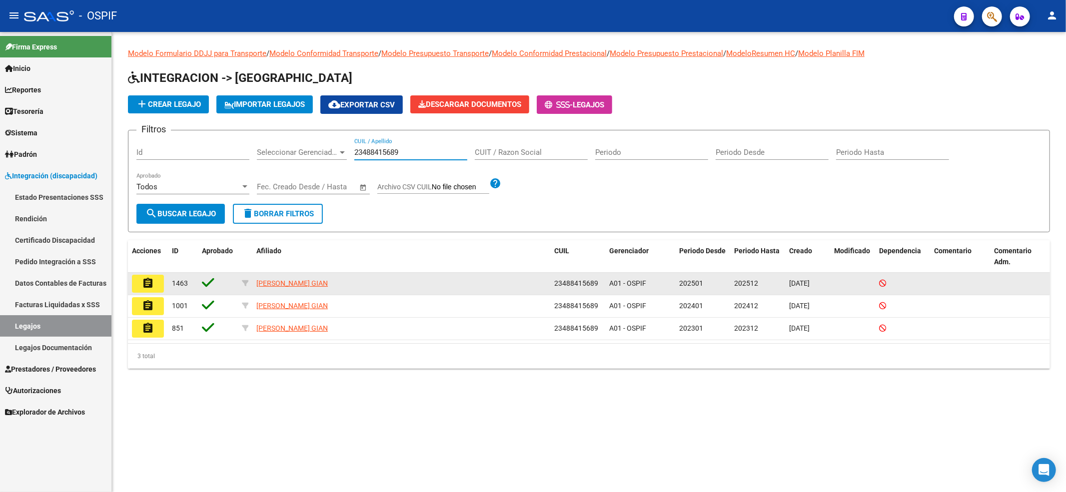
type input "23488415689"
click at [165, 283] on datatable-body-cell "assignment" at bounding box center [148, 284] width 40 height 22
click at [155, 286] on button "assignment" at bounding box center [148, 284] width 32 height 18
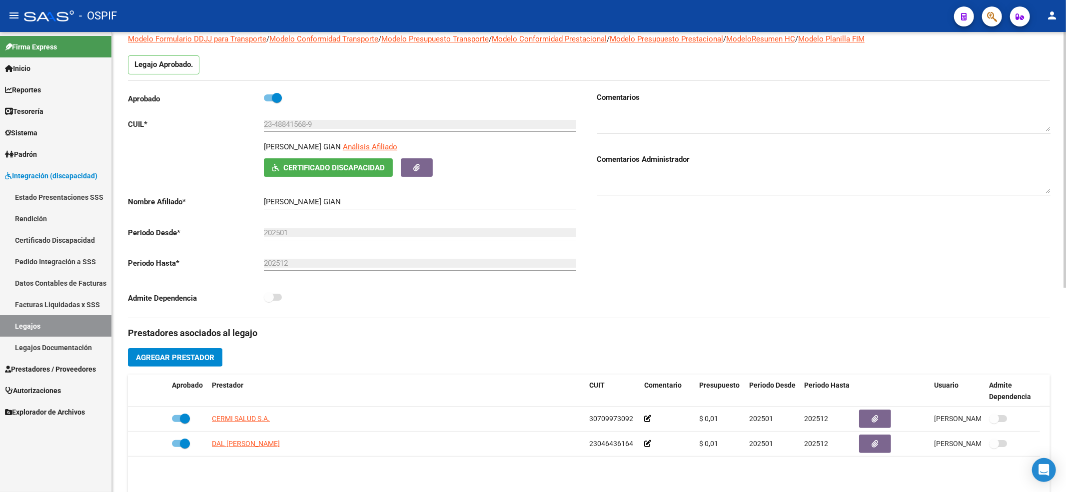
scroll to position [200, 0]
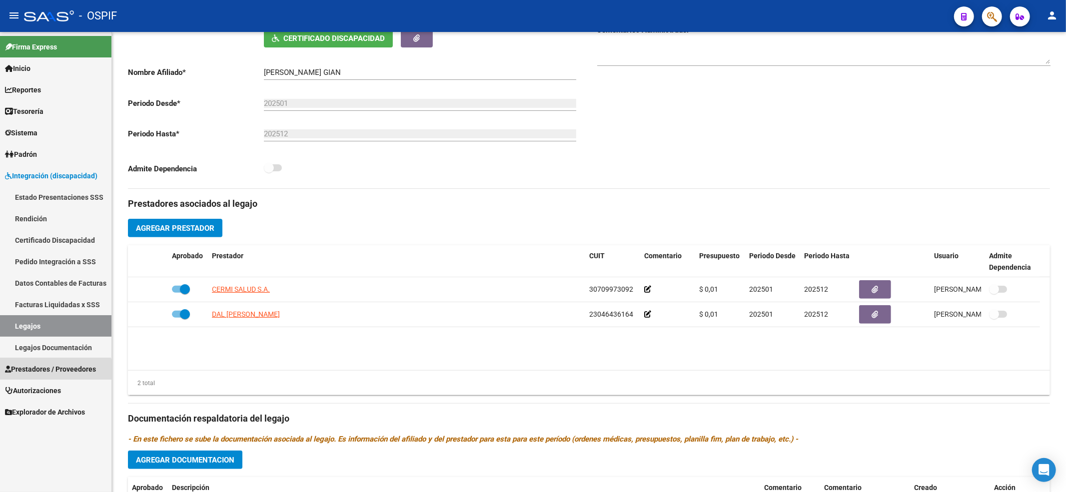
click at [46, 378] on link "Prestadores / Proveedores" at bounding box center [55, 368] width 111 height 21
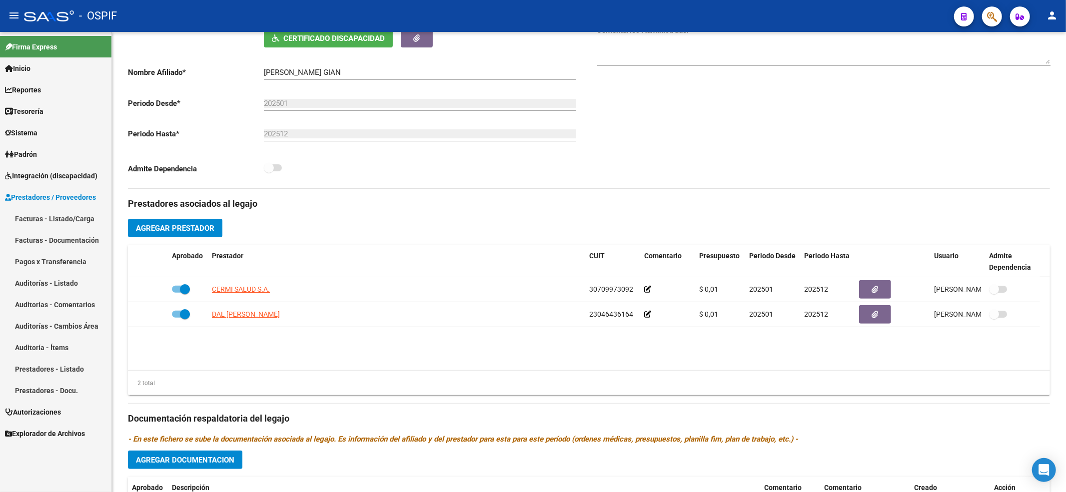
click at [63, 219] on link "Facturas - Listado/Carga" at bounding box center [55, 218] width 111 height 21
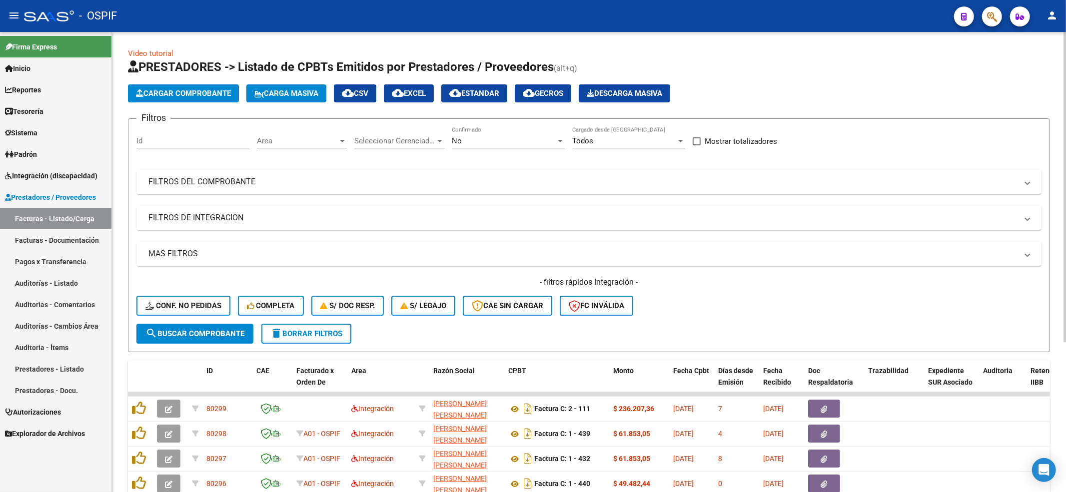
click at [186, 295] on div "- filtros rápidos Integración - Conf. no pedidas Completa S/ Doc Resp. S/ legaj…" at bounding box center [588, 300] width 905 height 47
click at [207, 306] on span "Conf. no pedidas" at bounding box center [183, 305] width 76 height 9
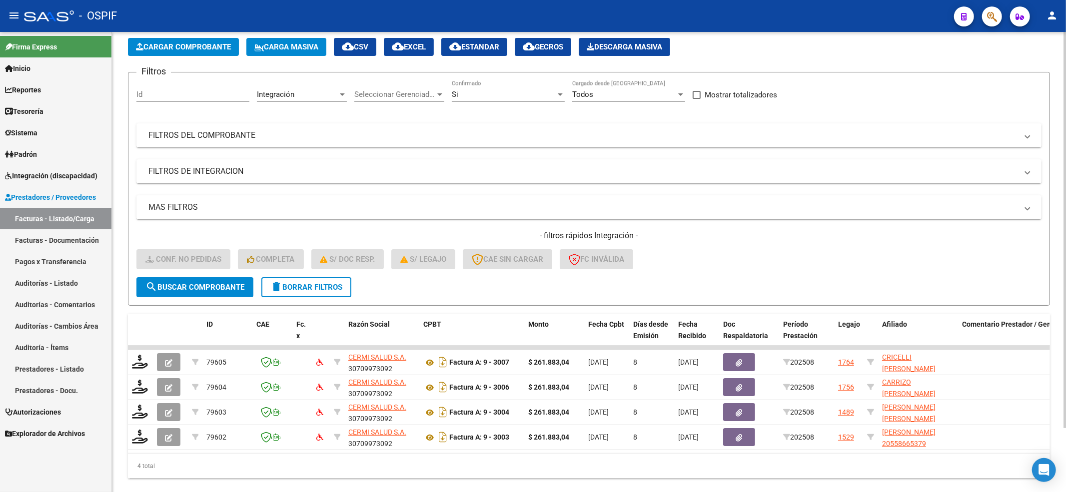
scroll to position [74, 0]
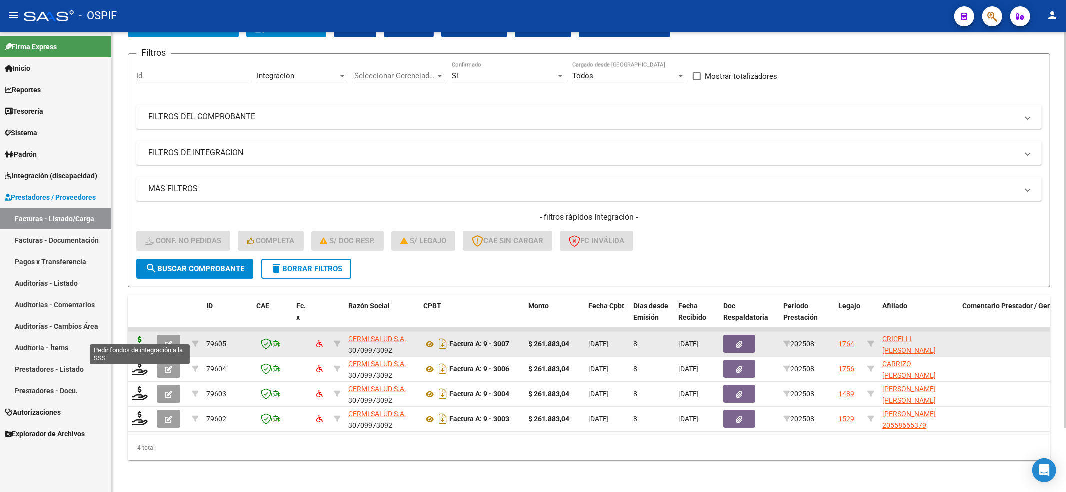
click at [140, 338] on icon at bounding box center [140, 343] width 16 height 14
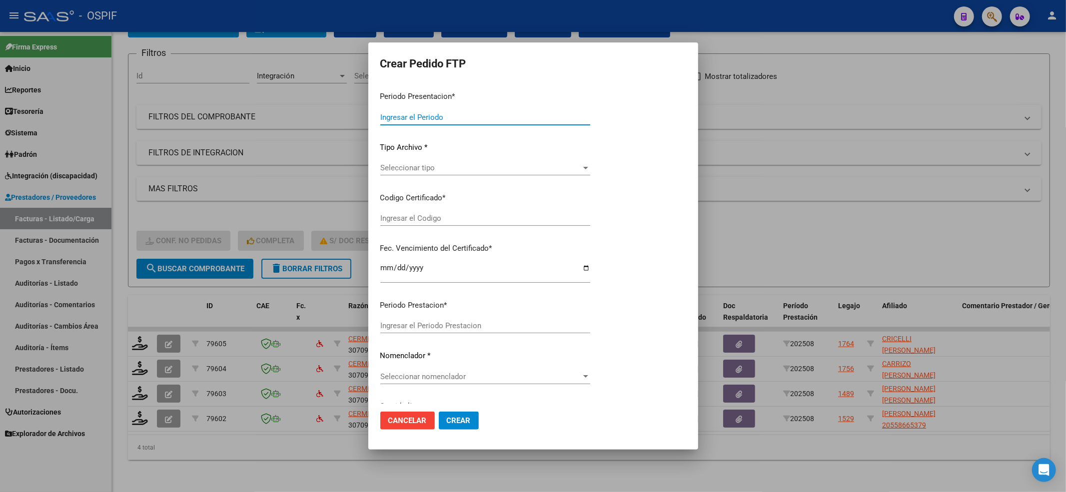
type input "202508"
type input "$ 261.883,04"
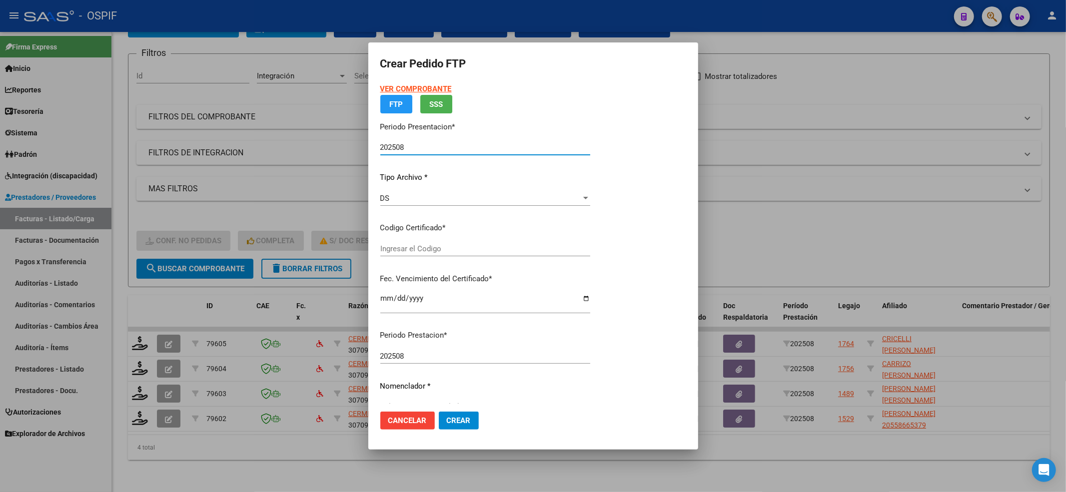
type input "0200052763794-20221025-20241025-BS-427"
type input "[DATE]"
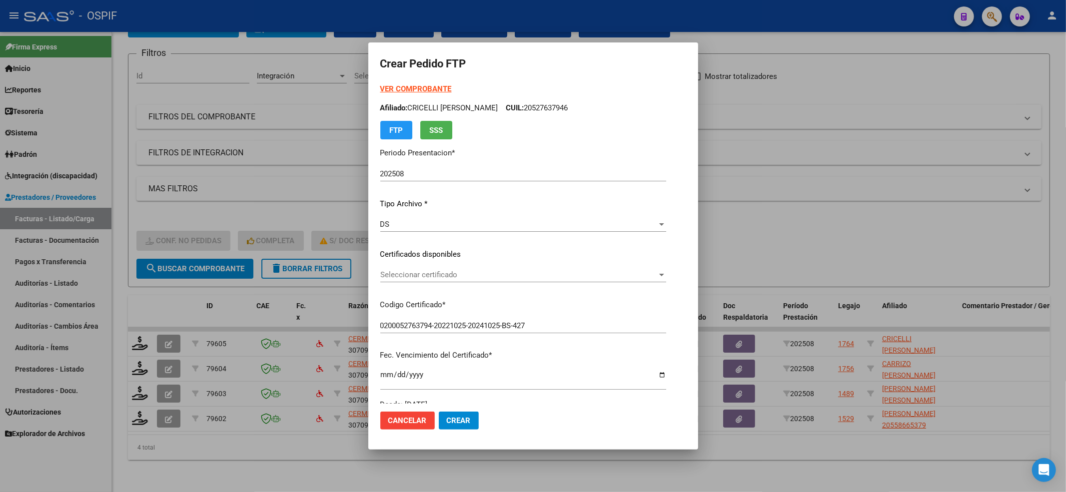
click at [437, 269] on div "Seleccionar certificado Seleccionar certificado" at bounding box center [523, 274] width 286 height 15
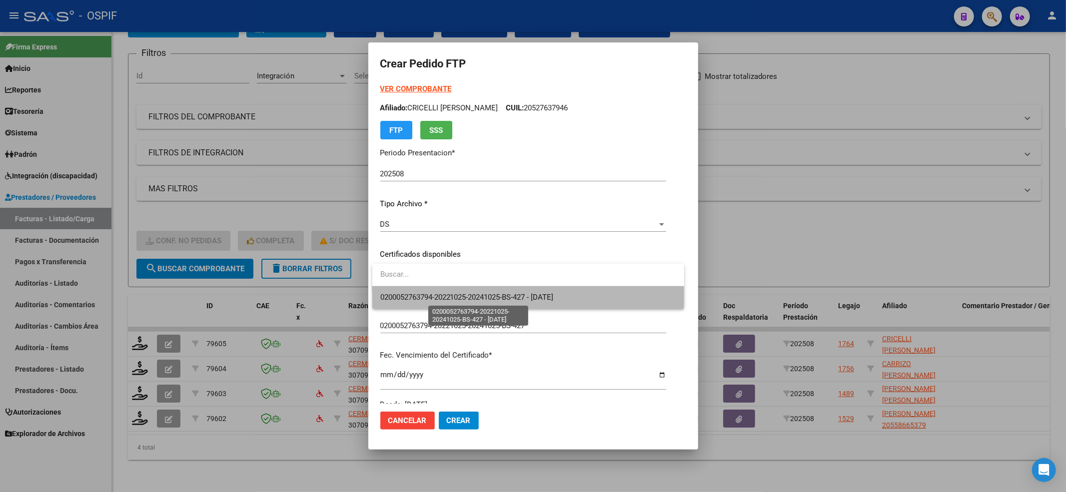
click at [427, 295] on span "0200052763794-20221025-20241025-BS-427 - [DATE]" at bounding box center [466, 297] width 173 height 9
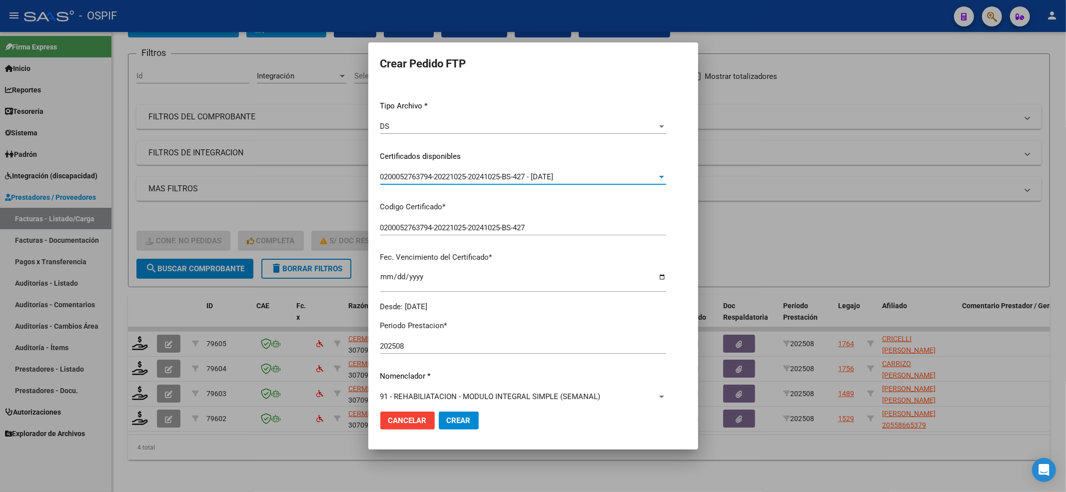
scroll to position [322, 0]
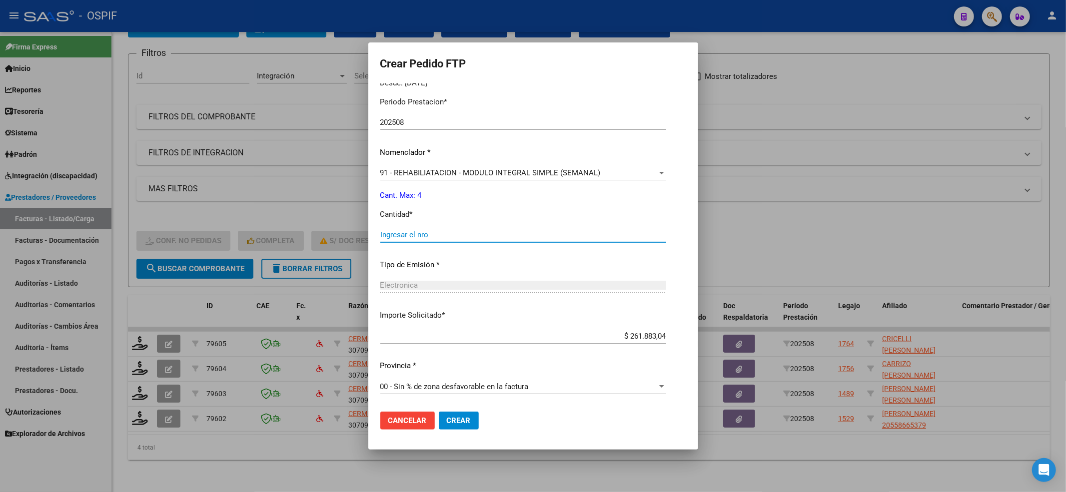
click at [407, 233] on input "Ingresar el nro" at bounding box center [523, 234] width 286 height 9
type input "4"
click at [475, 430] on mat-dialog-actions "Cancelar Crear" at bounding box center [533, 421] width 306 height 34
click at [468, 426] on button "Crear" at bounding box center [459, 421] width 40 height 18
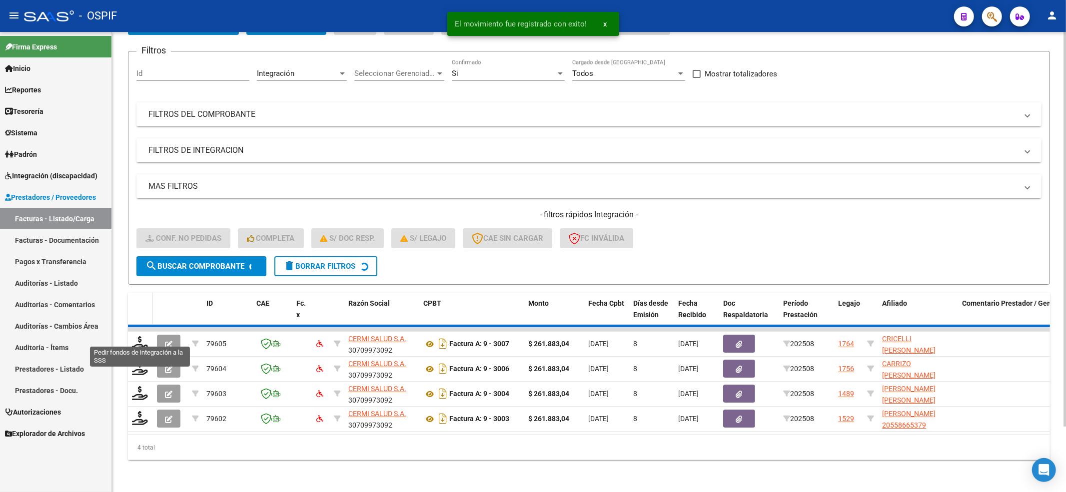
scroll to position [49, 0]
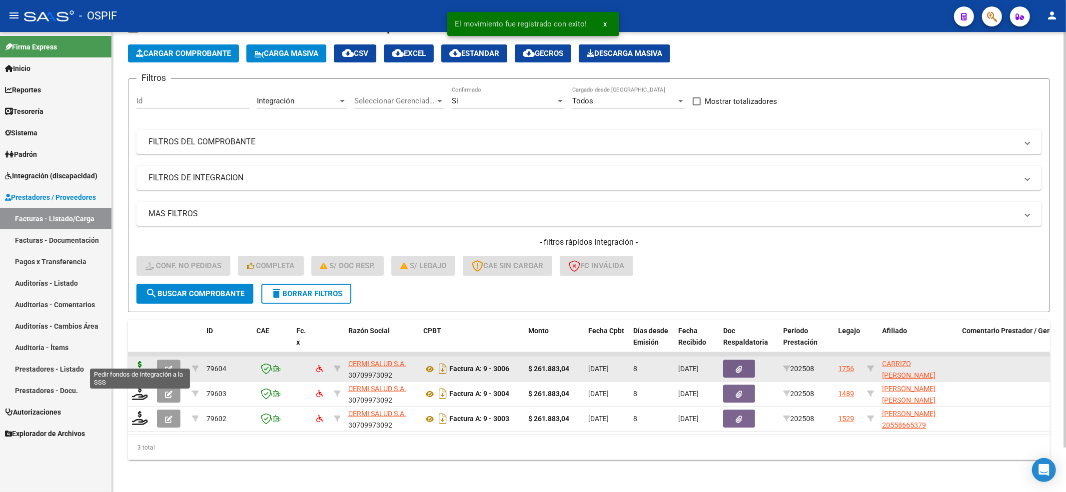
click at [140, 361] on icon at bounding box center [140, 368] width 16 height 14
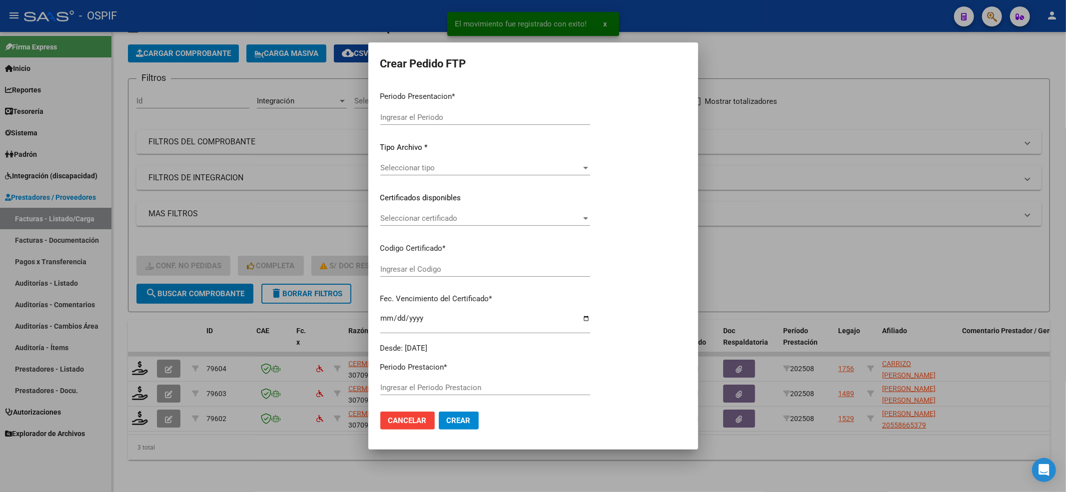
type input "202508"
type input "$ 261.883,04"
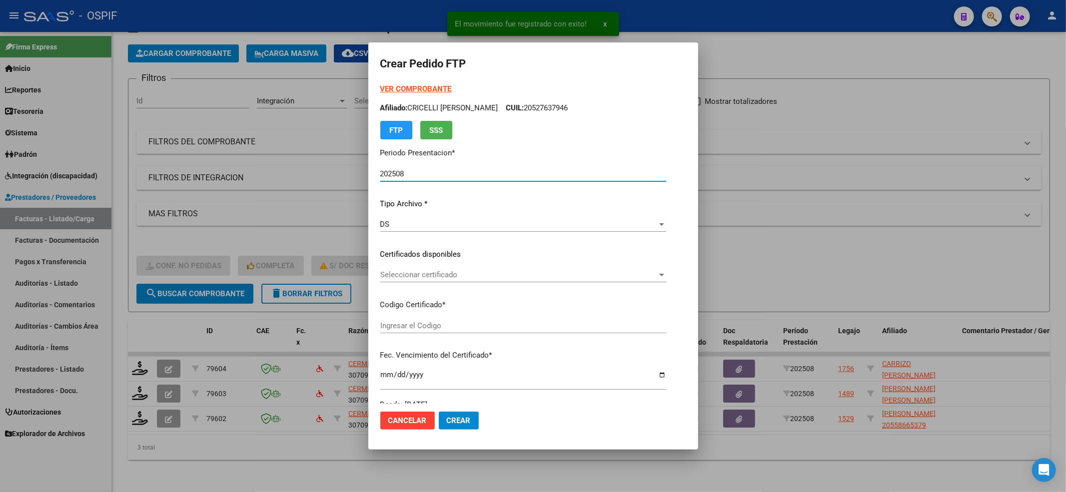
type input "0200052660260-20230217-20260217-BS-427"
type input "[DATE]"
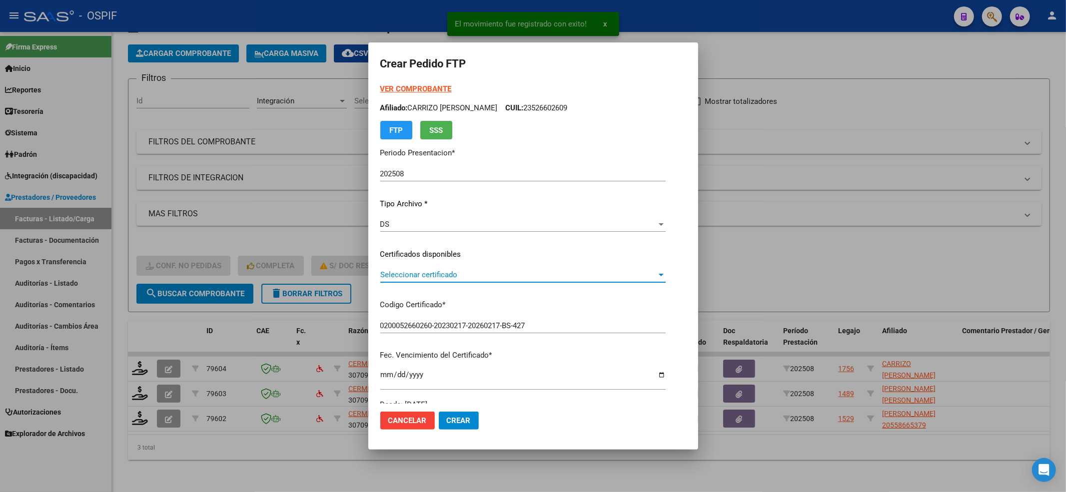
click at [434, 272] on span "Seleccionar certificado" at bounding box center [518, 274] width 276 height 9
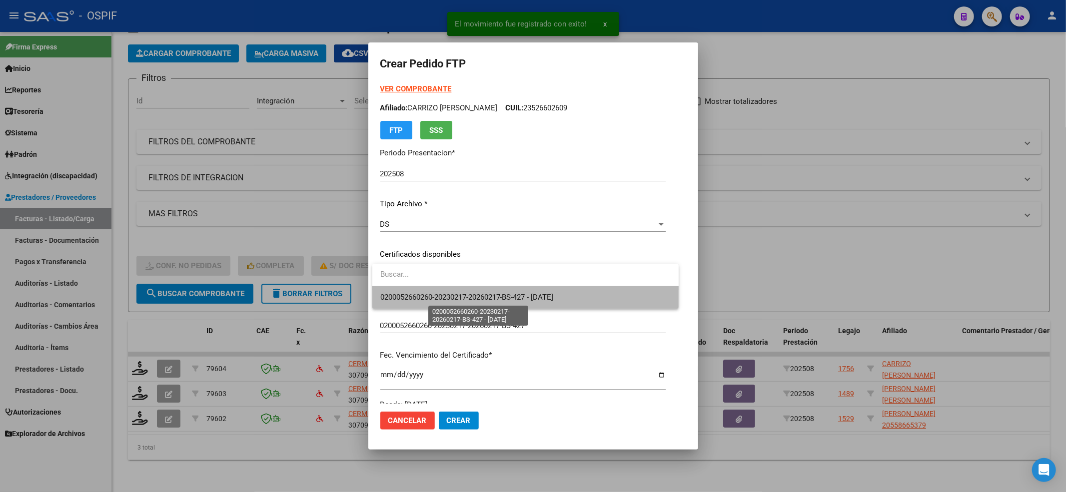
click at [422, 294] on span "0200052660260-20230217-20260217-BS-427 - [DATE]" at bounding box center [466, 297] width 173 height 9
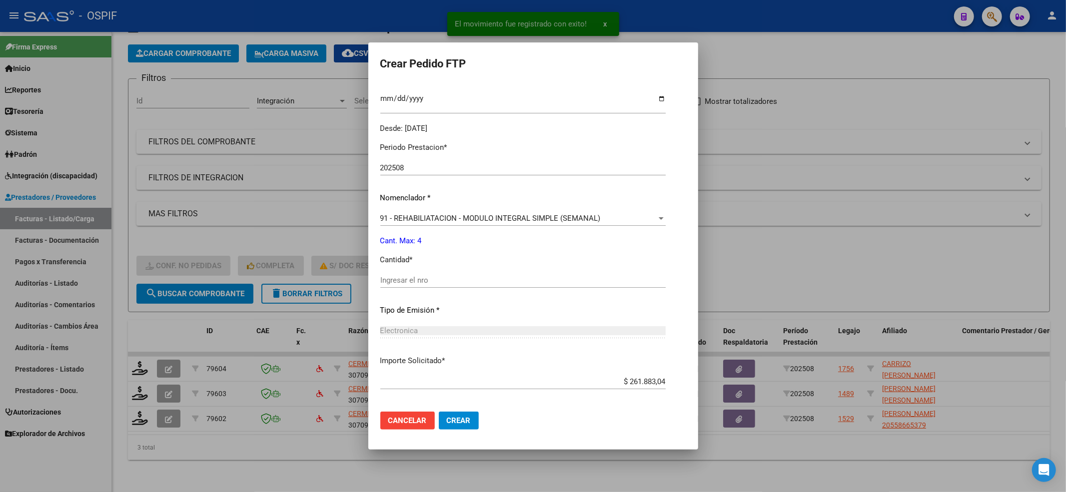
scroll to position [322, 0]
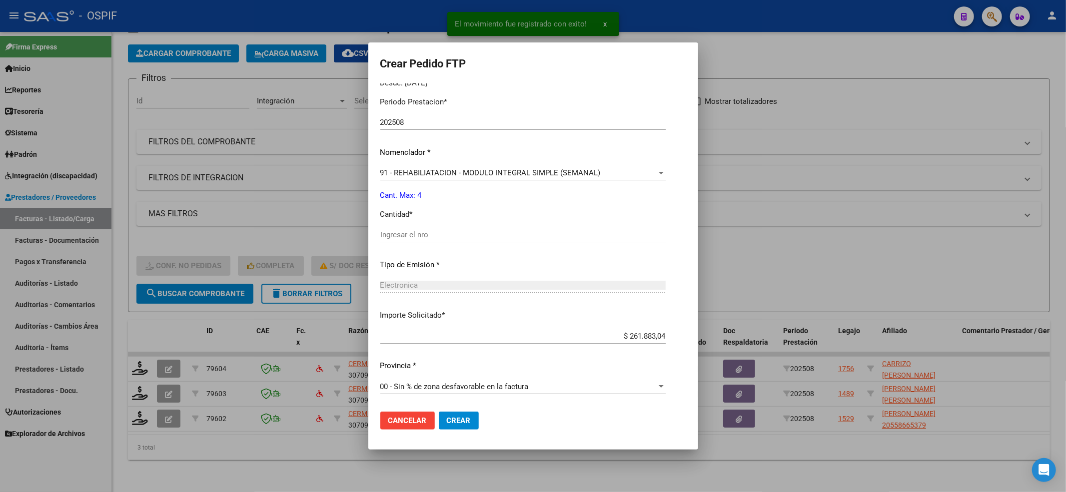
click at [421, 232] on input "Ingresar el nro" at bounding box center [522, 234] width 285 height 9
type input "4"
drag, startPoint x: 478, startPoint y: 418, endPoint x: 316, endPoint y: 404, distance: 162.5
click at [477, 418] on button "Crear" at bounding box center [459, 421] width 40 height 18
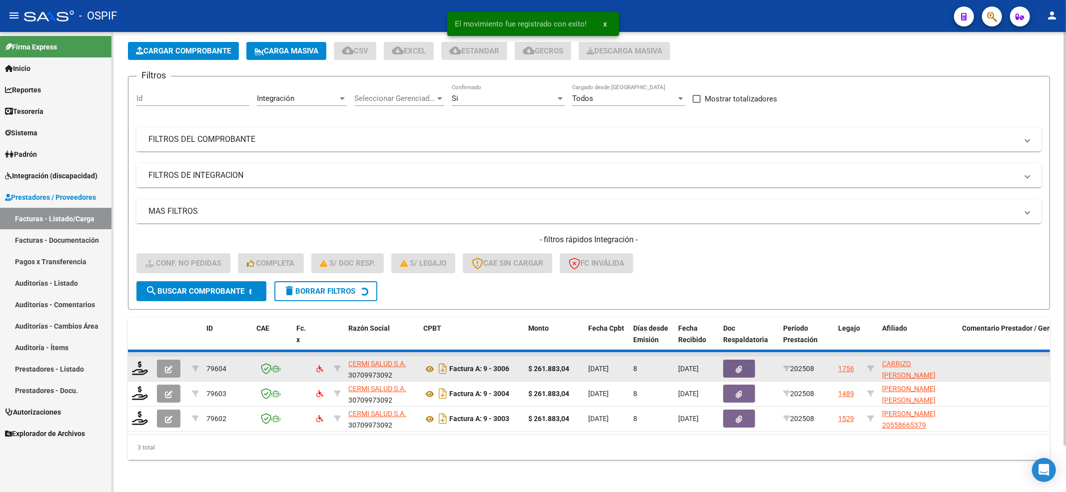
scroll to position [24, 0]
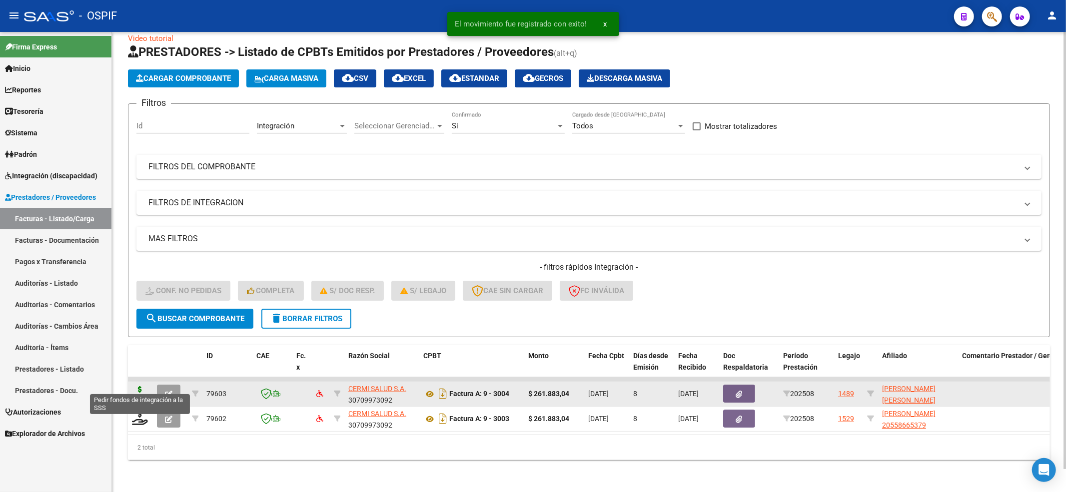
click at [139, 386] on icon at bounding box center [140, 393] width 16 height 14
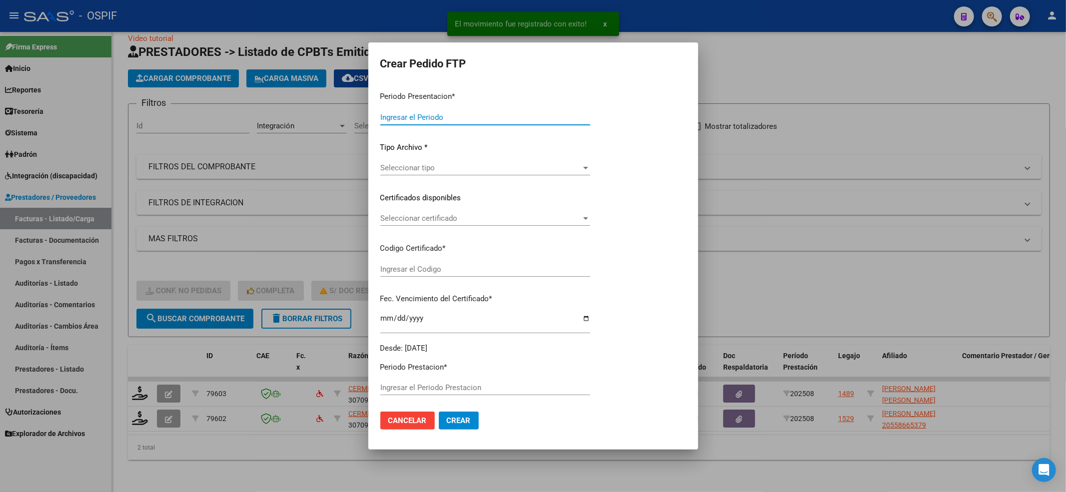
type input "202508"
type input "$ 261.883,04"
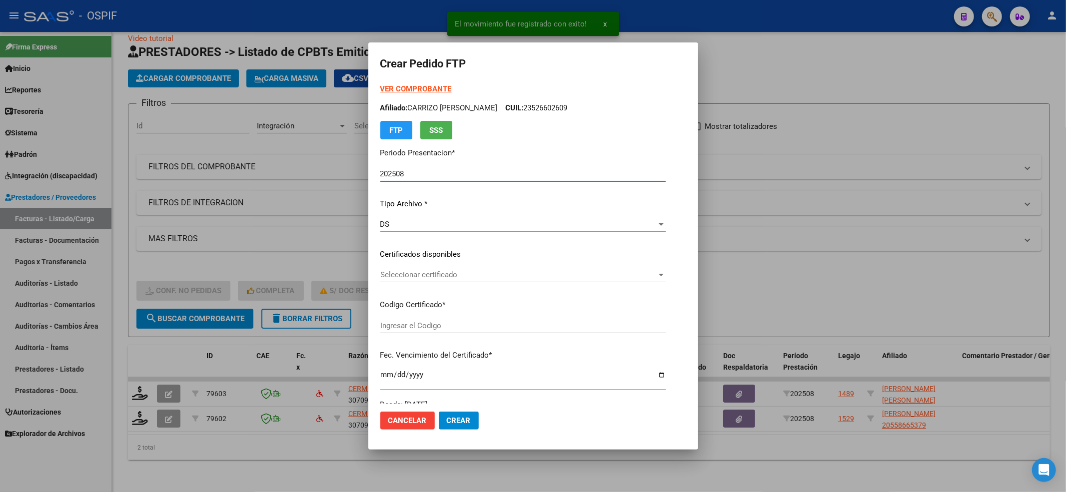
type input "020005737571420221024-20271024-BS-427"
type input "[DATE]"
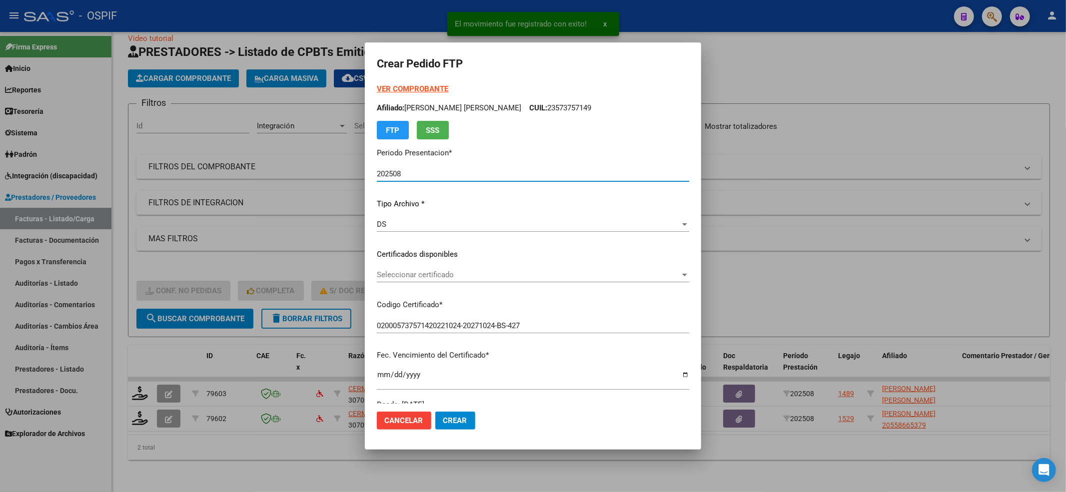
click at [474, 282] on div "Seleccionar certificado Seleccionar certificado" at bounding box center [533, 279] width 312 height 24
click at [470, 277] on span "Seleccionar certificado" at bounding box center [528, 274] width 303 height 9
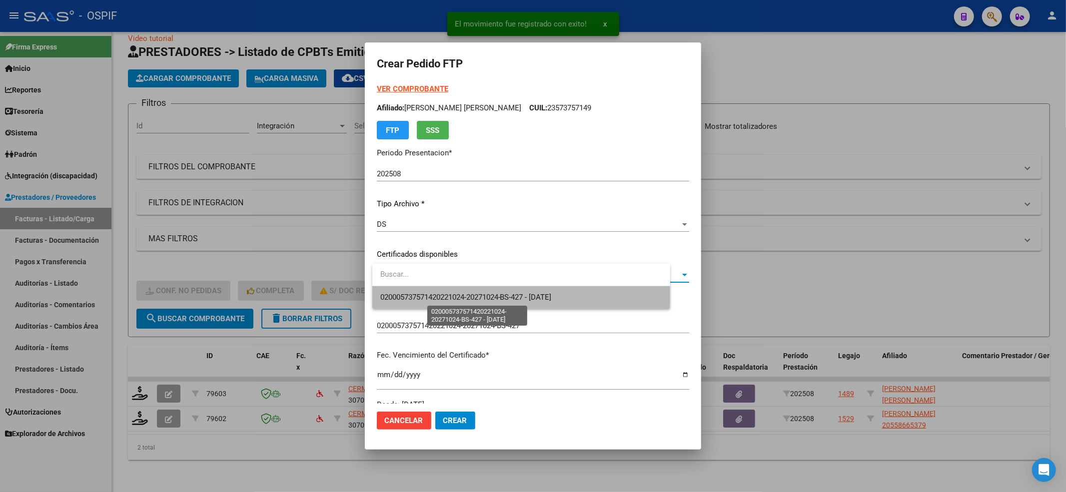
click at [458, 296] on span "020005737571420221024-20271024-BS-427 - [DATE]" at bounding box center [465, 297] width 171 height 9
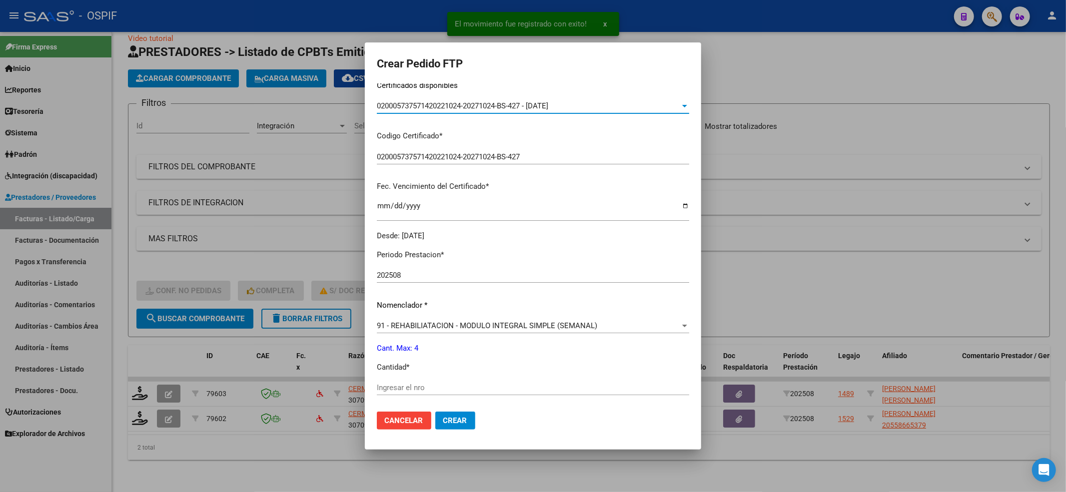
scroll to position [322, 0]
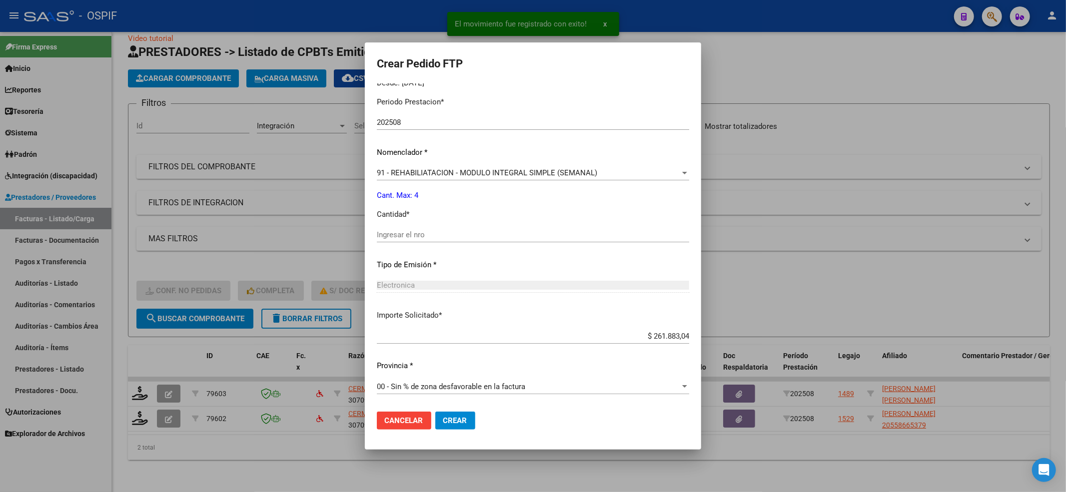
click at [421, 224] on div "Periodo Prestacion * 202508 Ingresar el Periodo Prestacion Nomenclador * 91 - R…" at bounding box center [533, 246] width 312 height 315
click at [430, 236] on input "Ingresar el nro" at bounding box center [533, 234] width 312 height 9
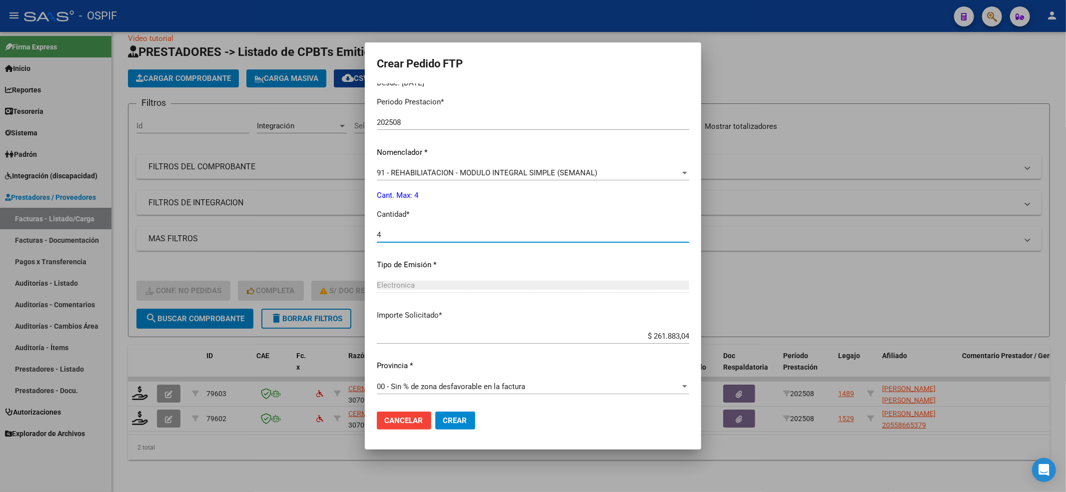
type input "4"
drag, startPoint x: 455, startPoint y: 444, endPoint x: 462, endPoint y: 414, distance: 30.8
click at [458, 430] on mat-dialog-container "Crear Pedido FTP VER COMPROBANTE ARCA [PERSON_NAME] Afiliado: [PERSON_NAME] [PE…" at bounding box center [533, 245] width 336 height 407
click at [462, 414] on button "Crear" at bounding box center [455, 421] width 40 height 18
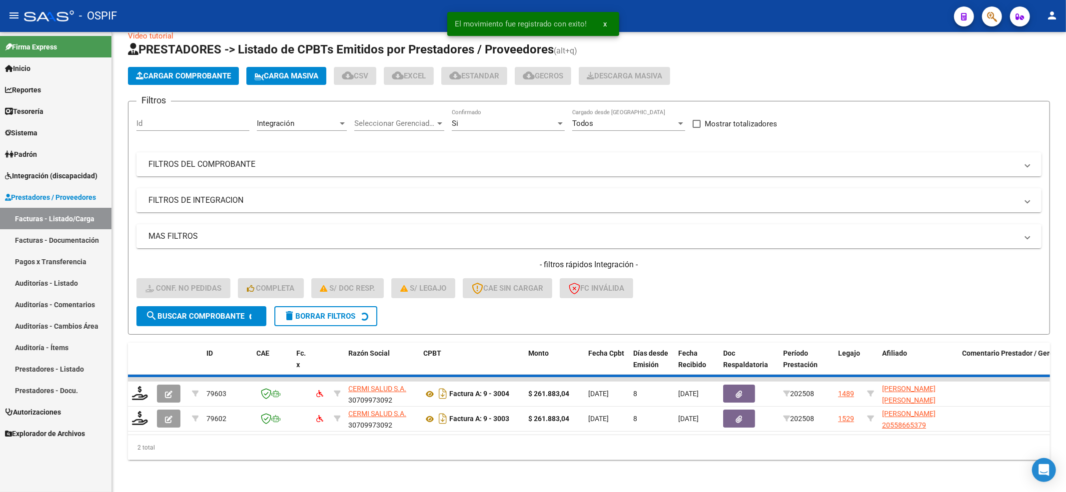
scroll to position [0, 0]
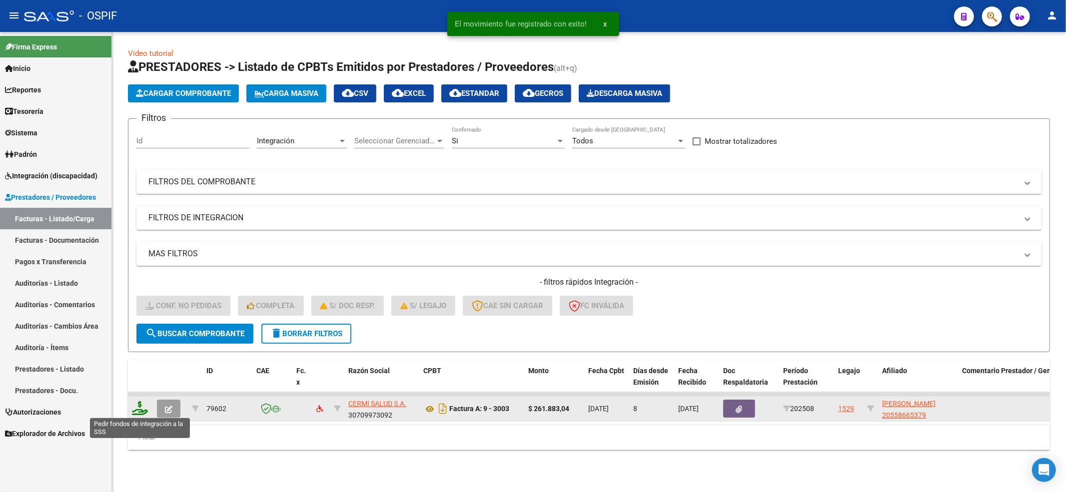
click at [146, 413] on icon at bounding box center [140, 408] width 16 height 14
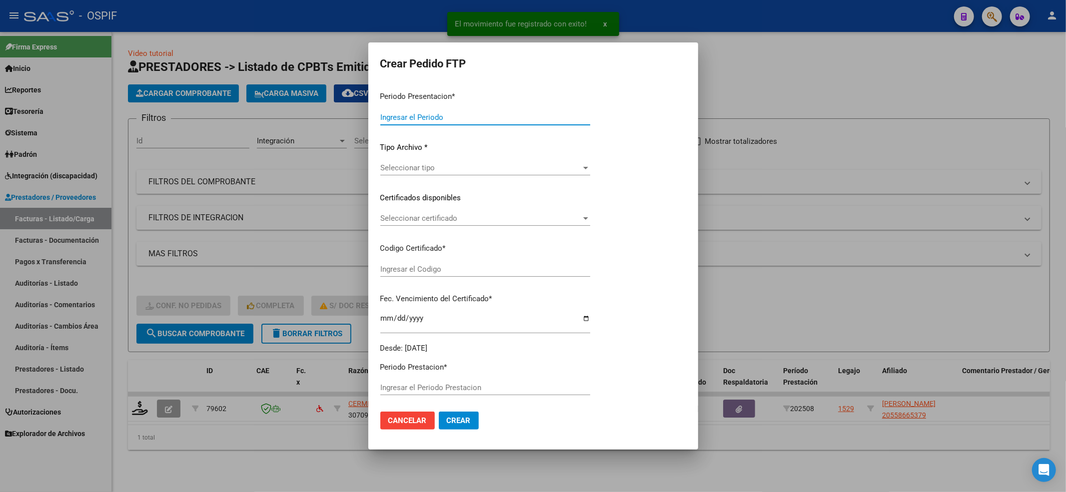
type input "202508"
type input "$ 261.883,04"
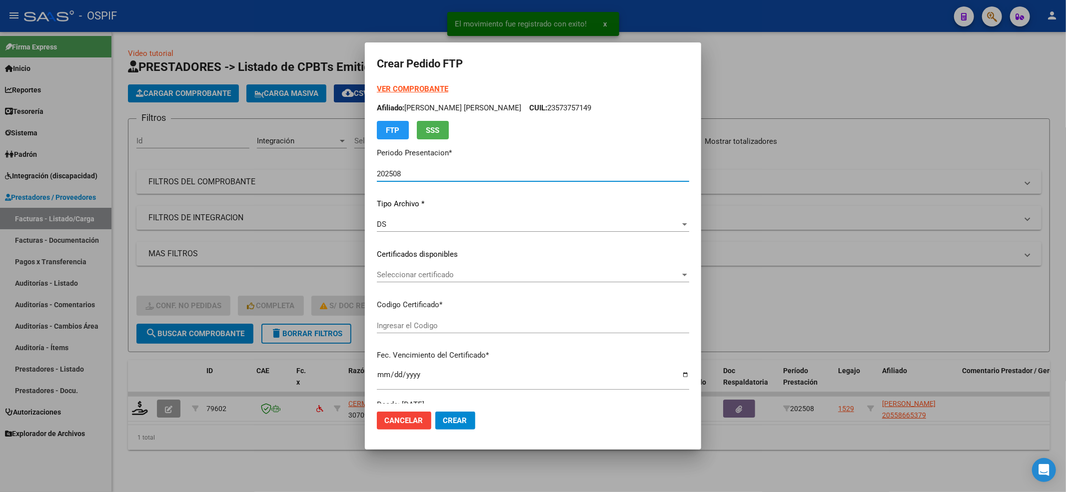
type input "020005586653720221109-20271109-BS-427"
type input "[DATE]"
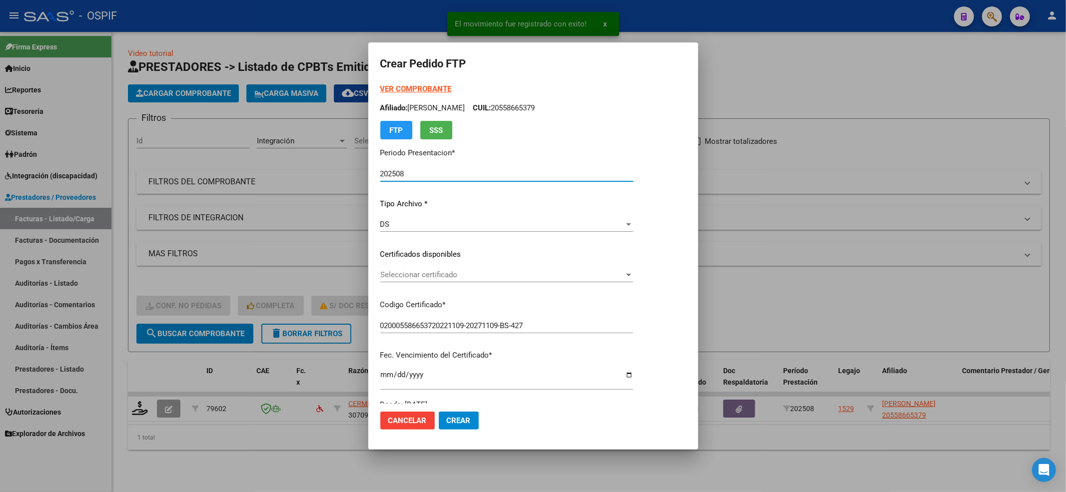
click at [526, 276] on span "Seleccionar certificado" at bounding box center [502, 274] width 244 height 9
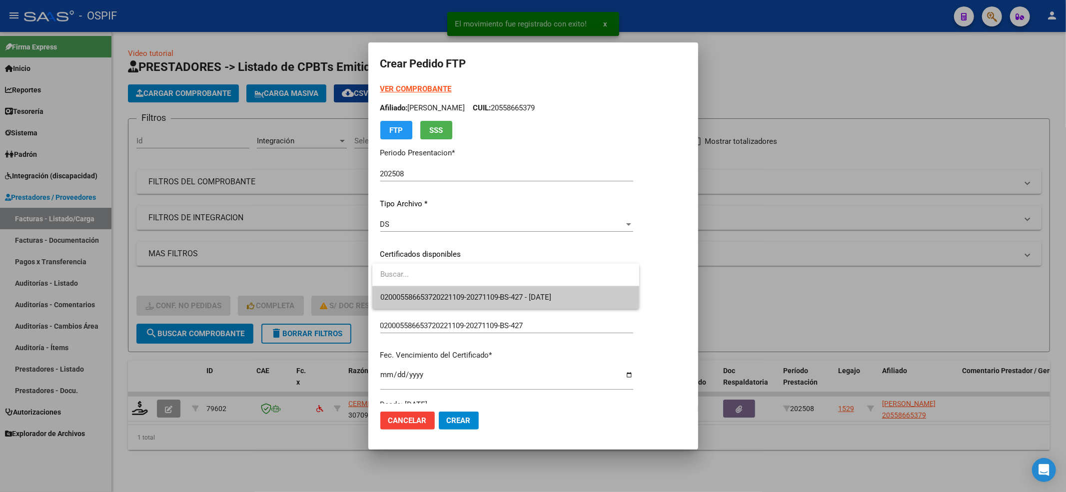
click at [518, 293] on span "020005586653720221109-20271109-BS-427 - [DATE]" at bounding box center [465, 297] width 171 height 9
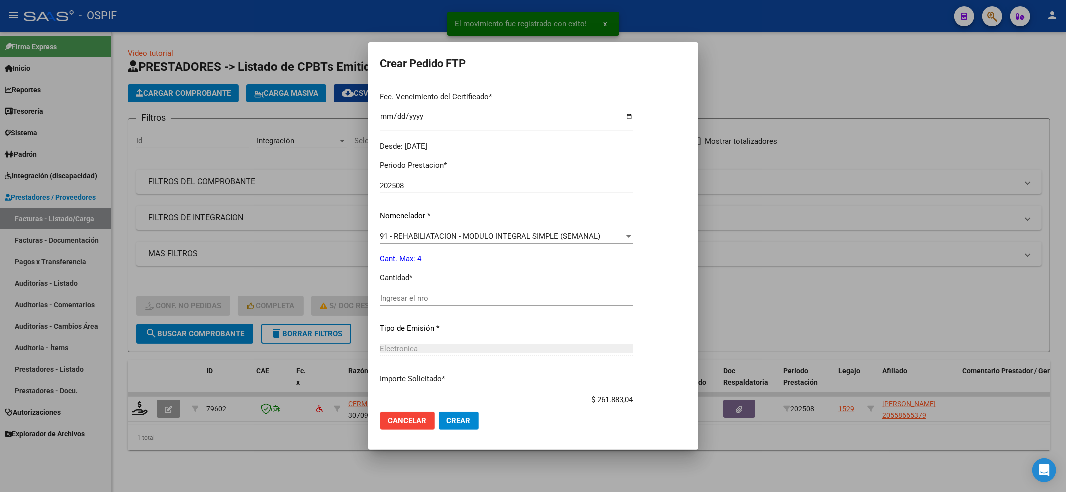
scroll to position [266, 0]
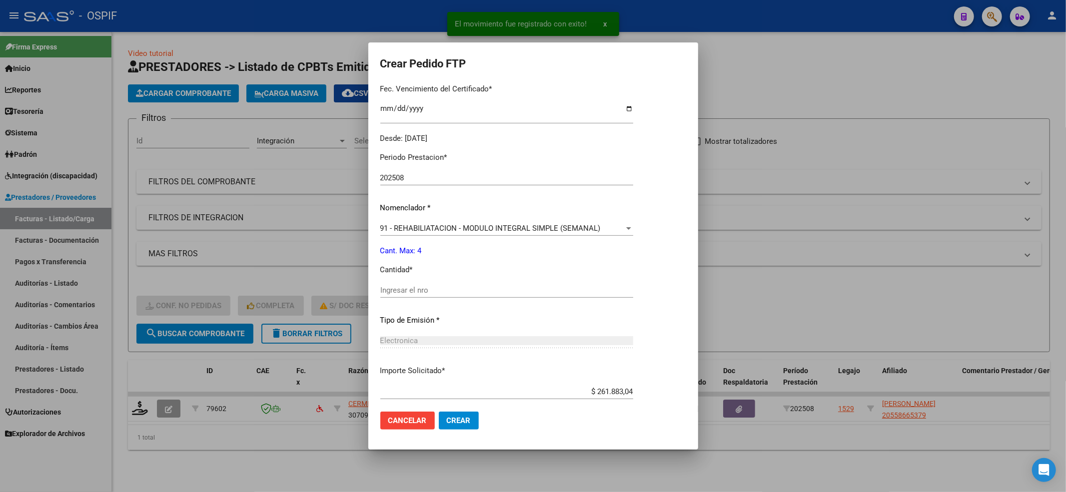
click at [515, 283] on div "Periodo Prestacion * 202508 Ingresar el Periodo Prestacion Nomenclador * 91 - R…" at bounding box center [506, 301] width 253 height 315
drag, startPoint x: 510, startPoint y: 296, endPoint x: 510, endPoint y: 303, distance: 7.0
click at [510, 298] on div "Ingresar el nro" at bounding box center [506, 295] width 253 height 24
click at [507, 296] on div "Ingresar el nro" at bounding box center [506, 290] width 253 height 15
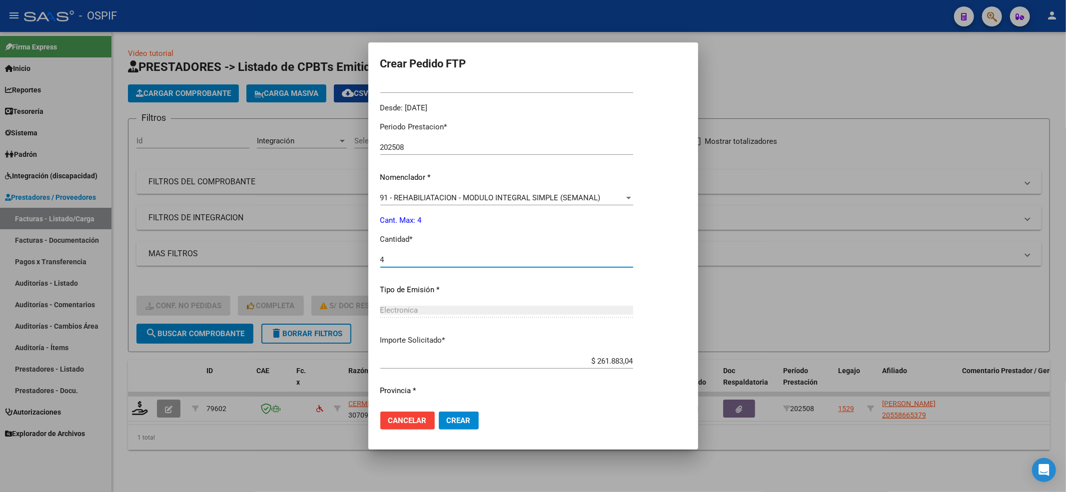
scroll to position [322, 0]
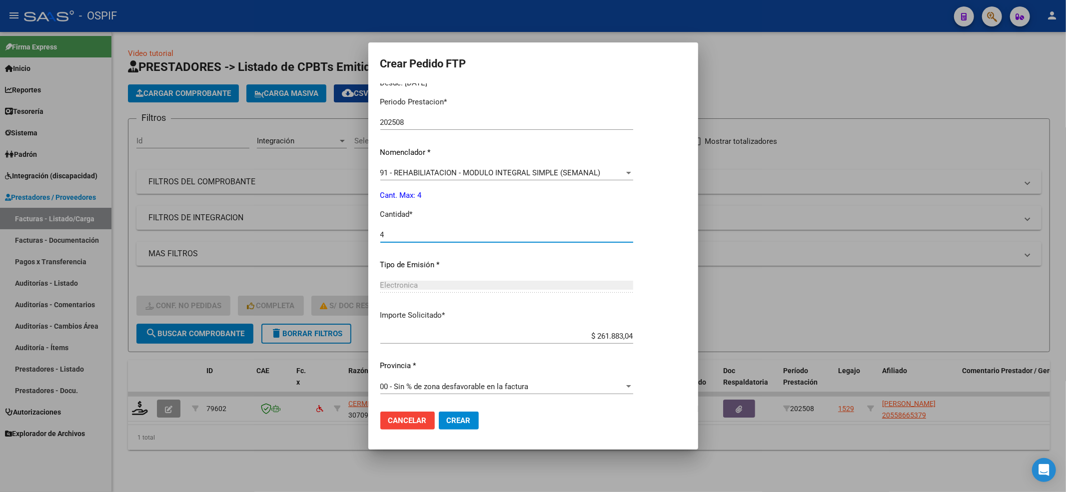
type input "4"
click at [474, 424] on button "Crear" at bounding box center [459, 421] width 40 height 18
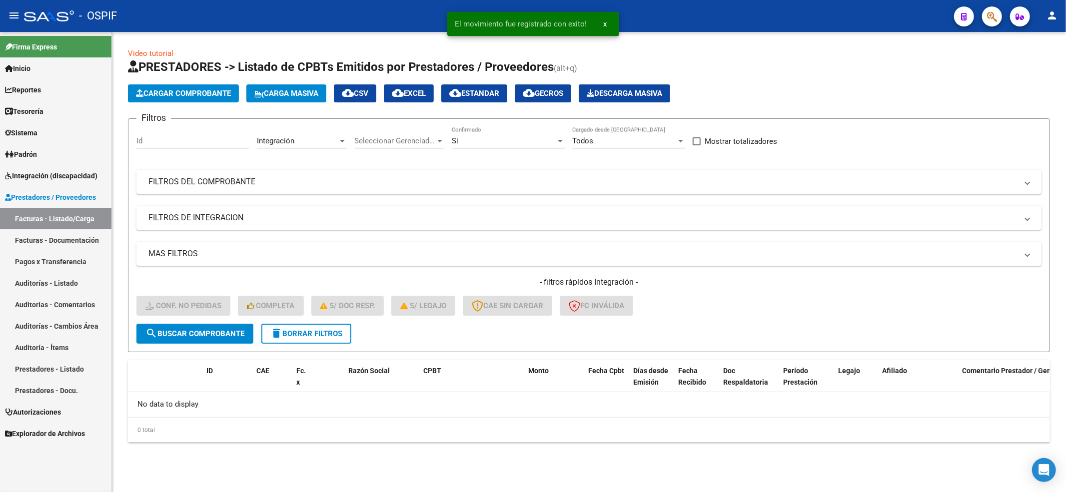
click at [299, 339] on button "delete Borrar Filtros" at bounding box center [306, 334] width 90 height 20
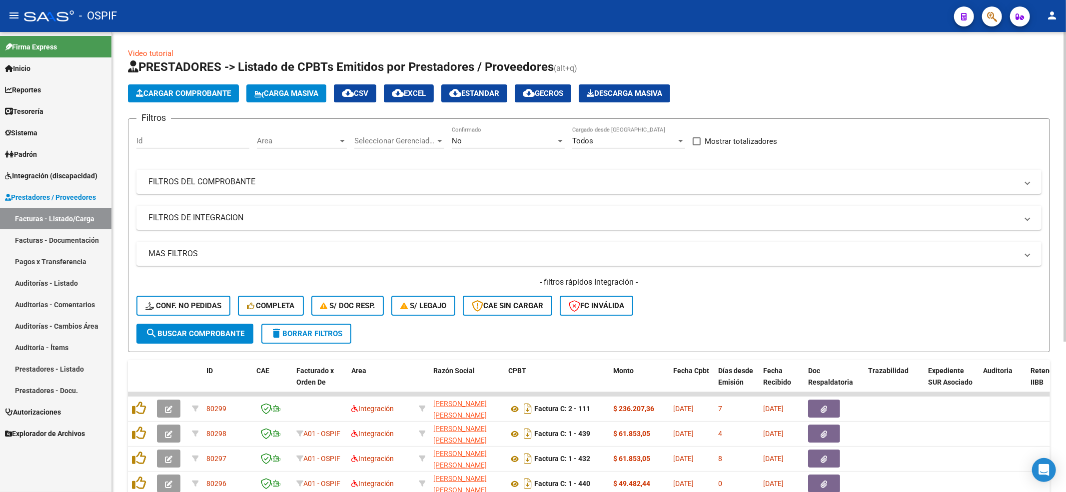
click at [180, 296] on div "- filtros rápidos Integración - Conf. no pedidas Completa S/ Doc Resp. S/ legaj…" at bounding box center [588, 300] width 905 height 47
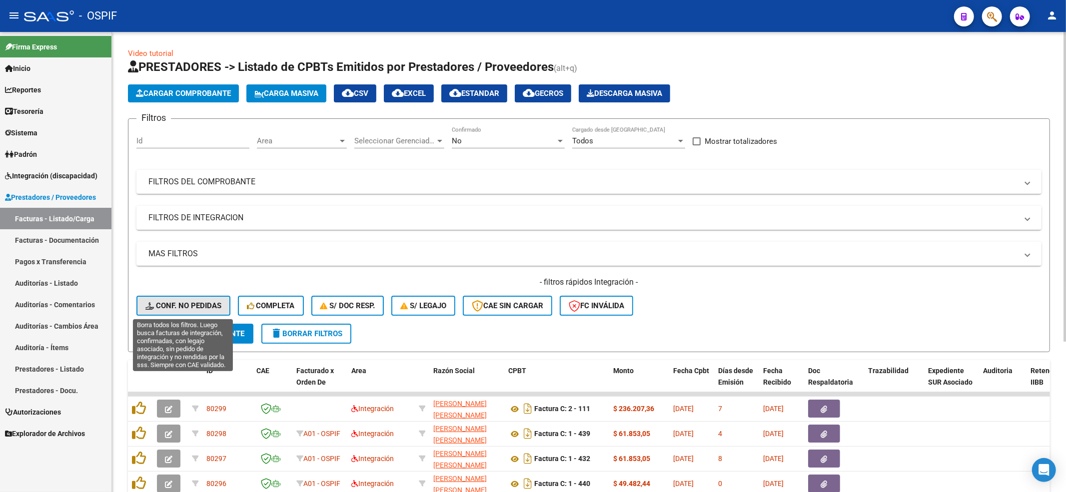
click at [180, 296] on button "Conf. no pedidas" at bounding box center [183, 306] width 94 height 20
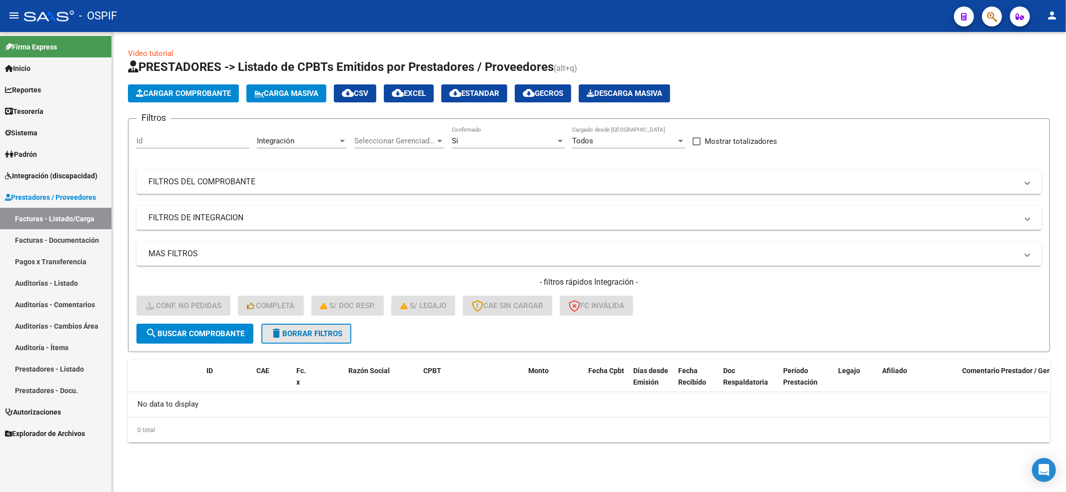
click at [310, 336] on span "delete Borrar Filtros" at bounding box center [306, 333] width 72 height 9
